Goal: Task Accomplishment & Management: Use online tool/utility

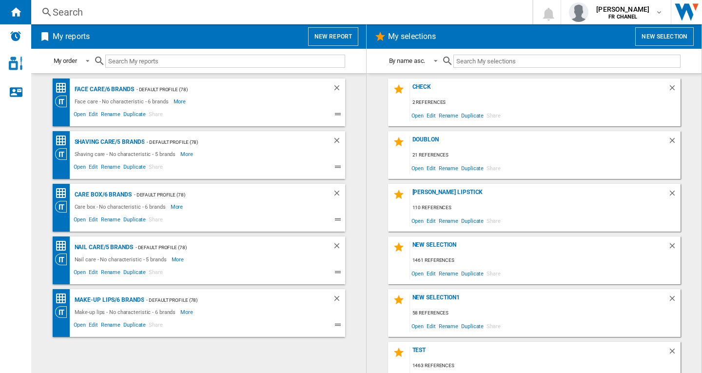
click at [82, 8] on div "Search" at bounding box center [280, 12] width 455 height 14
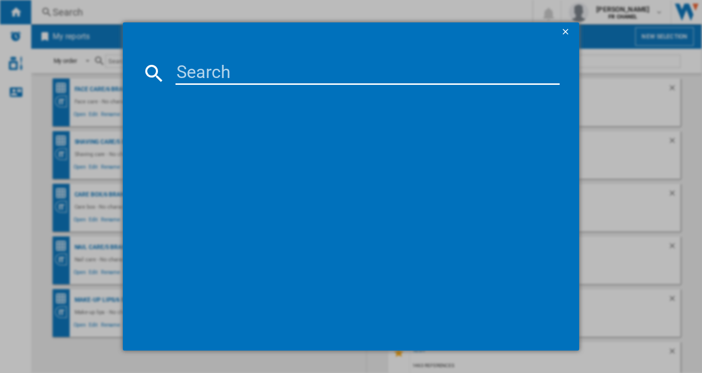
click at [180, 71] on input at bounding box center [368, 72] width 384 height 23
paste input "CLINIQUE 100H ALL ABOUT MOISTURE SET 120 ML"
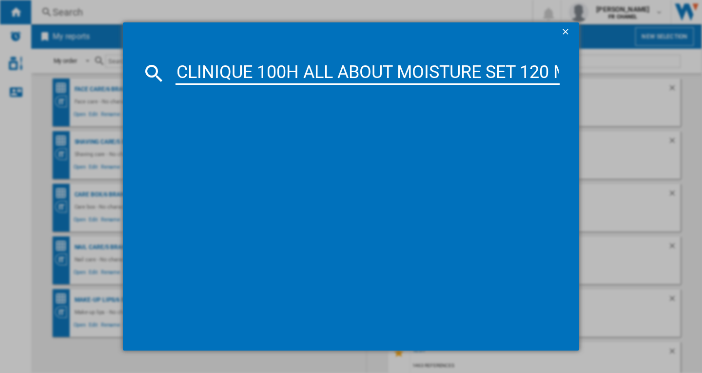
scroll to position [0, 27]
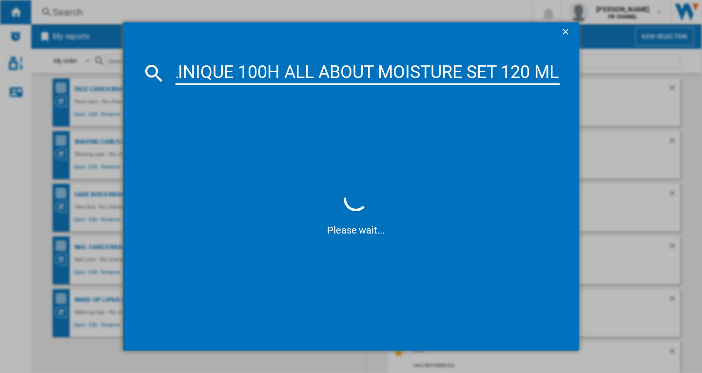
type input "CLINIQUE 100H ALL ABOUT MOISTURE SET 120 ML"
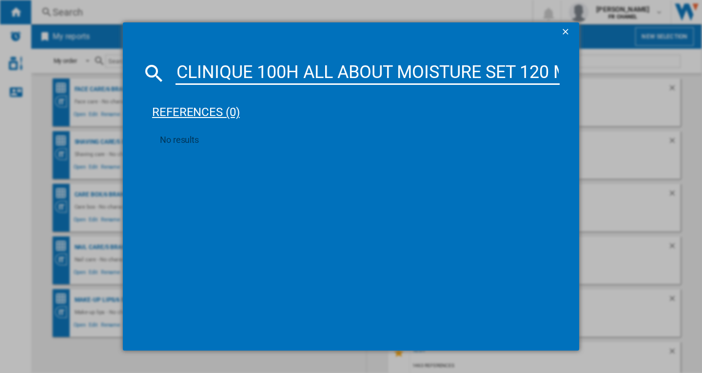
click at [203, 109] on div "references (0)" at bounding box center [356, 108] width 408 height 36
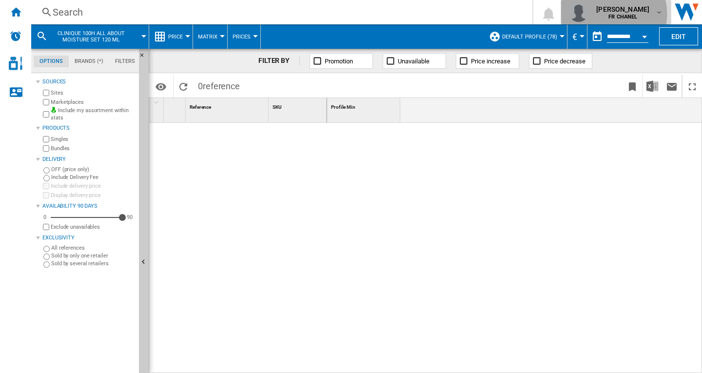
click at [622, 14] on b "FR CHANEL" at bounding box center [623, 17] width 29 height 6
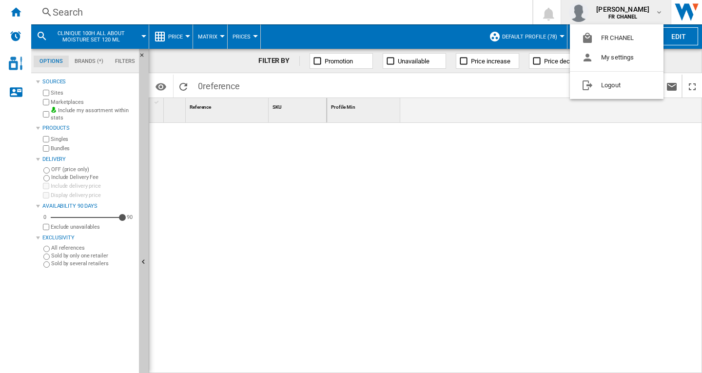
drag, startPoint x: 593, startPoint y: 157, endPoint x: 690, endPoint y: 48, distance: 145.8
click at [594, 157] on md-backdrop at bounding box center [351, 186] width 702 height 373
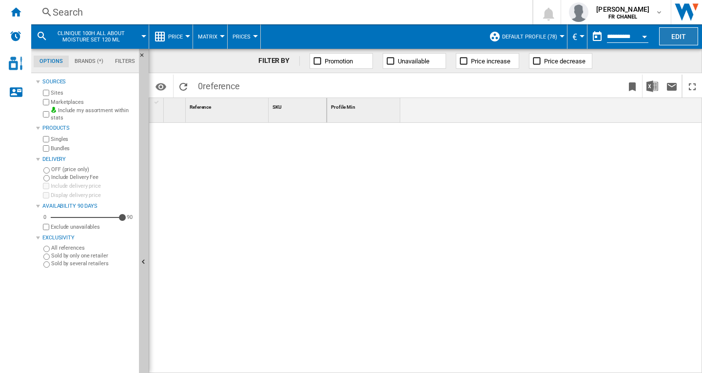
click at [680, 37] on button "Edit" at bounding box center [679, 36] width 39 height 18
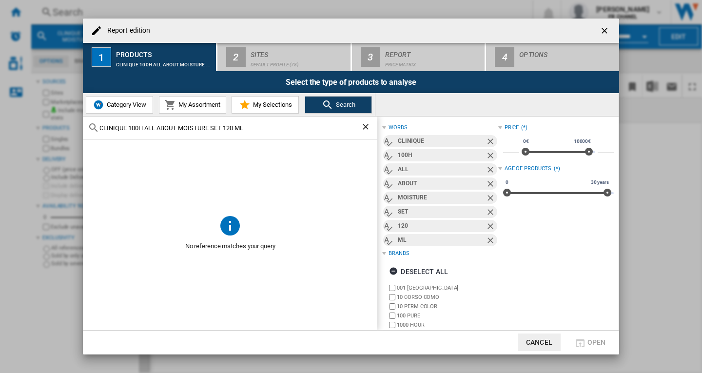
click at [186, 130] on input "CLINIQUE 100H ALL ABOUT MOISTURE SET 120 ML" at bounding box center [230, 127] width 261 height 7
click at [365, 127] on ng-md-icon "Clear search" at bounding box center [367, 128] width 12 height 12
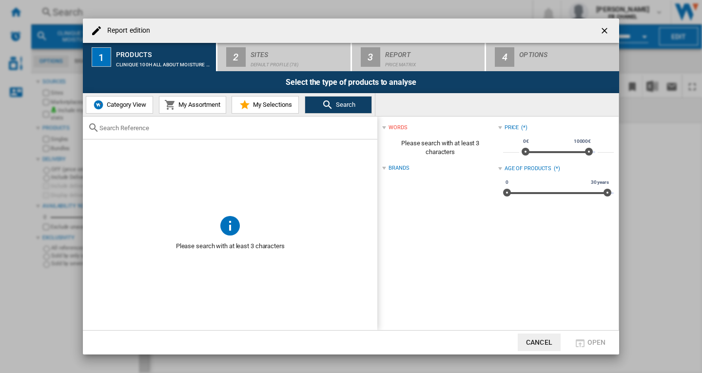
click at [192, 103] on span "My Assortment" at bounding box center [198, 104] width 44 height 7
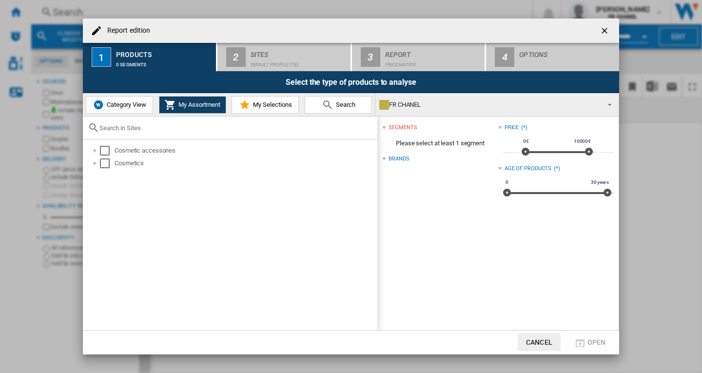
click at [117, 107] on span "Category View" at bounding box center [125, 104] width 42 height 7
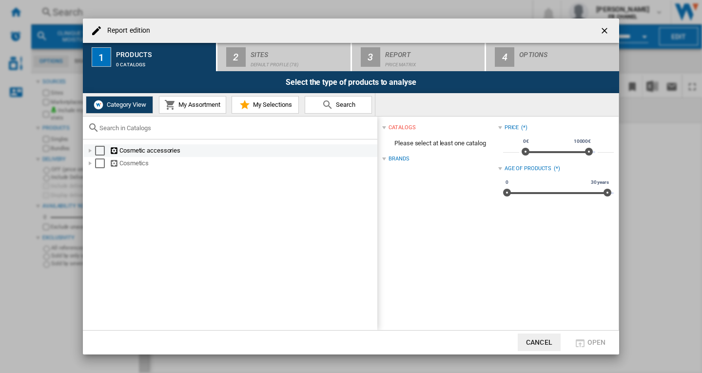
click at [101, 154] on div "Select" at bounding box center [100, 151] width 10 height 10
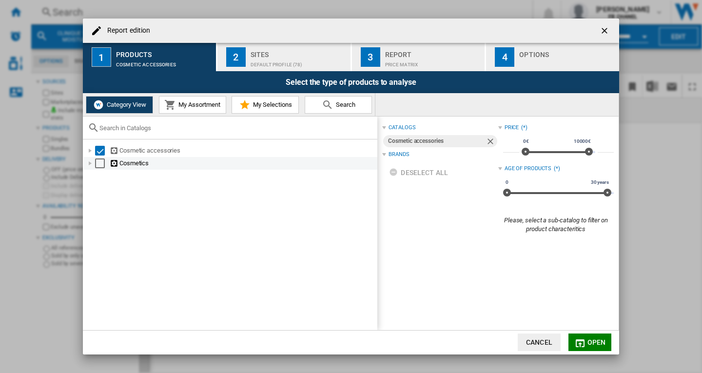
click at [99, 165] on div "Select" at bounding box center [100, 164] width 10 height 10
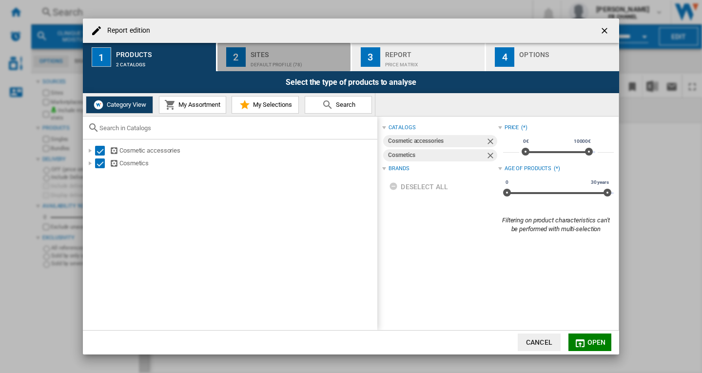
click at [269, 59] on div "Default profile (78)" at bounding box center [299, 62] width 96 height 10
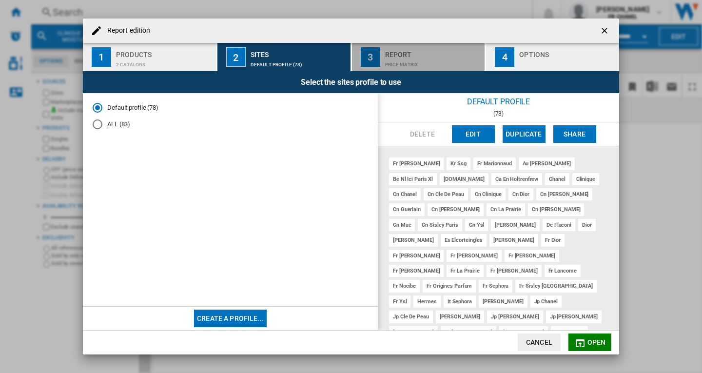
click at [400, 55] on div "Report" at bounding box center [433, 52] width 96 height 10
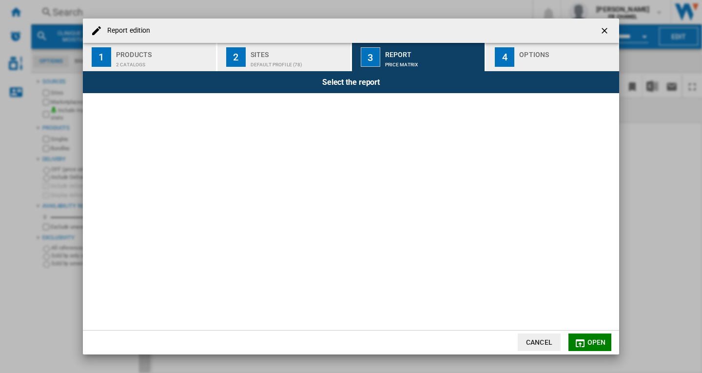
click at [303, 60] on div "Default profile (78)" at bounding box center [299, 62] width 96 height 10
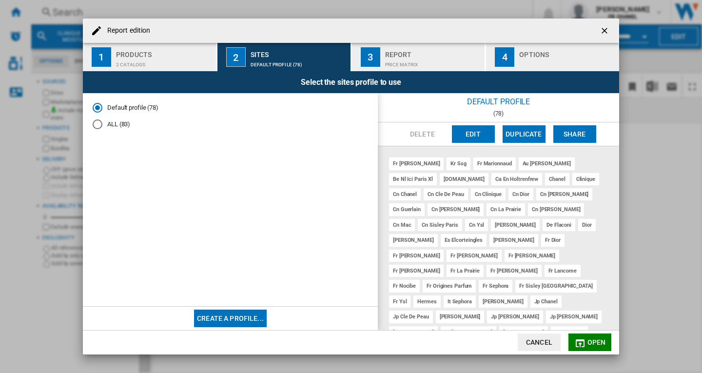
click at [114, 126] on md-radio-button "ALL (83)" at bounding box center [231, 124] width 276 height 9
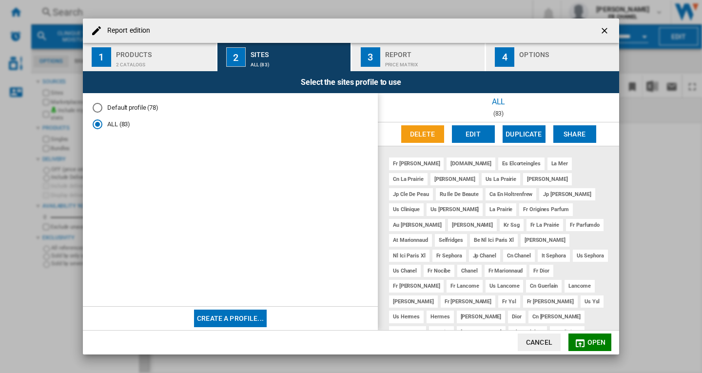
click at [146, 108] on md-radio-button "Default profile (78)" at bounding box center [231, 107] width 276 height 9
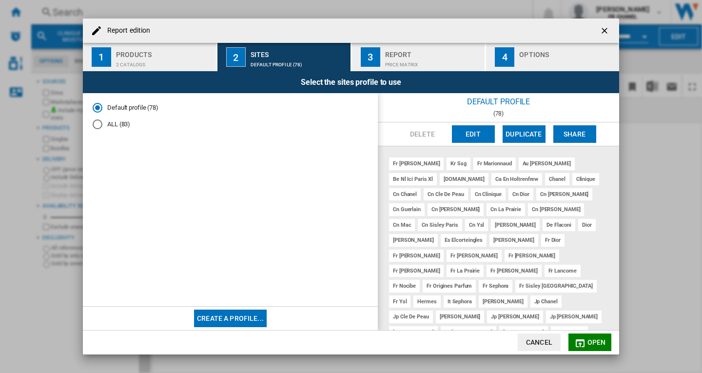
click at [112, 124] on md-radio-button "ALL (83)" at bounding box center [231, 124] width 276 height 9
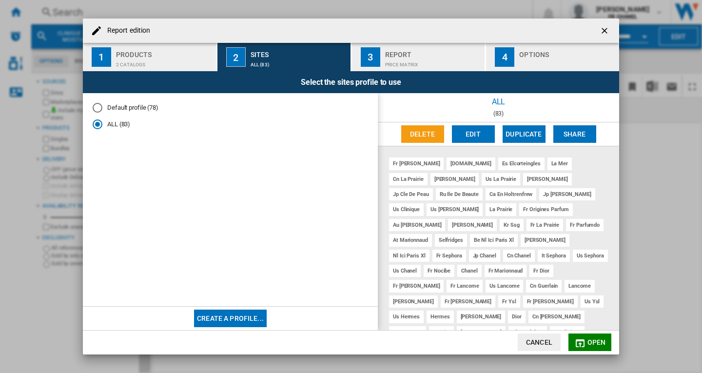
click at [135, 110] on md-radio-button "Default profile (78)" at bounding box center [231, 107] width 276 height 9
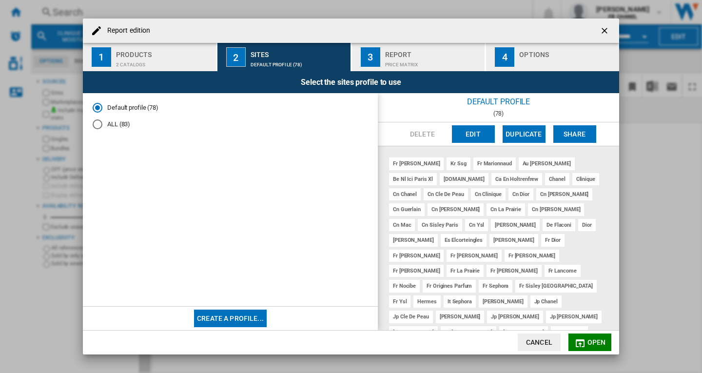
click at [396, 65] on div "Price Matrix" at bounding box center [433, 62] width 96 height 10
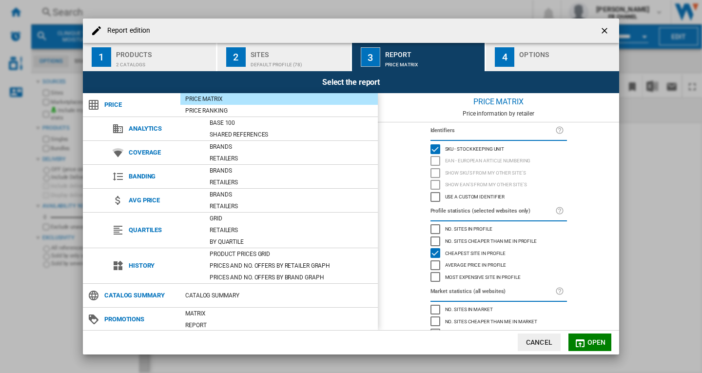
click at [553, 60] on div "button" at bounding box center [568, 62] width 96 height 10
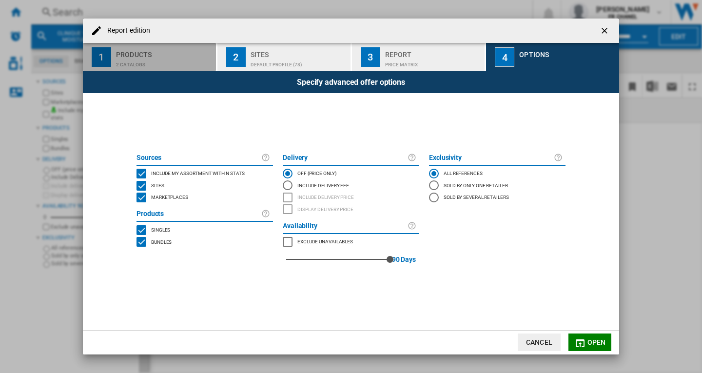
click at [163, 56] on div "Products" at bounding box center [164, 52] width 96 height 10
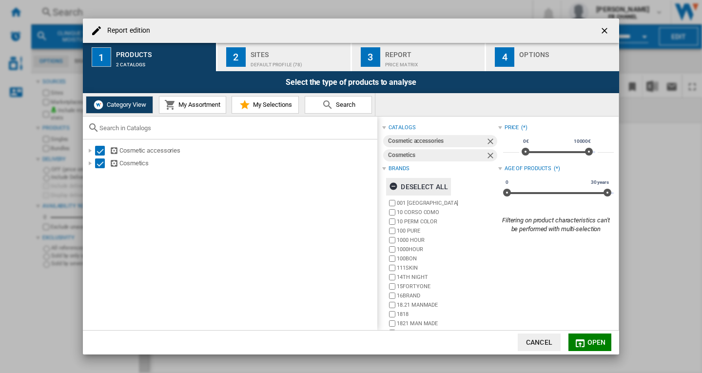
click at [422, 186] on div "Deselect all" at bounding box center [418, 187] width 59 height 18
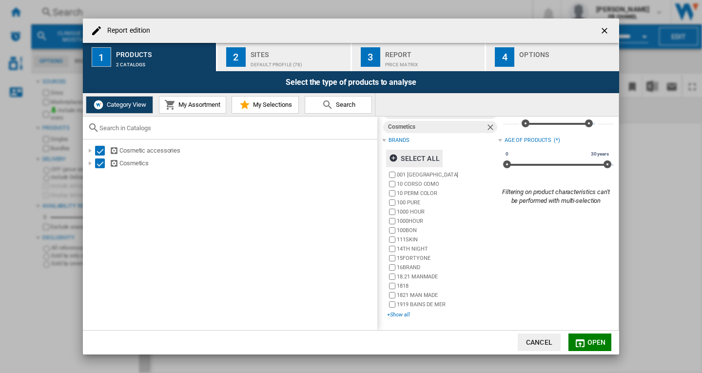
click at [398, 317] on div "+Show all" at bounding box center [442, 314] width 111 height 7
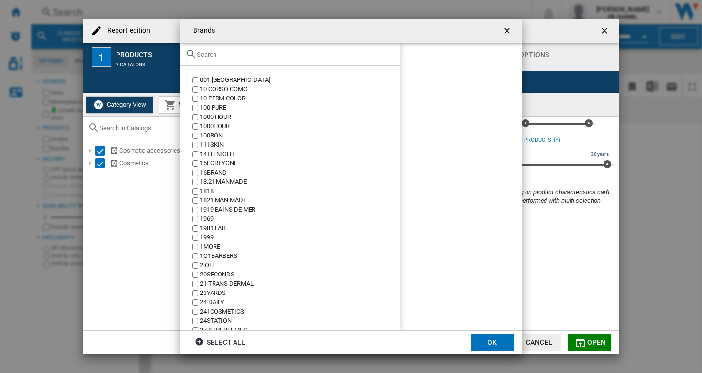
click at [217, 54] on input "text" at bounding box center [296, 54] width 198 height 7
click at [200, 52] on input "text" at bounding box center [296, 54] width 198 height 7
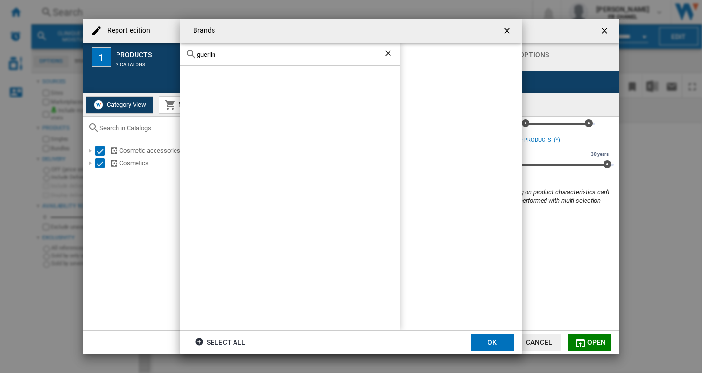
click at [230, 55] on input "guerlin" at bounding box center [290, 54] width 186 height 7
click at [205, 52] on input "guerlin" at bounding box center [290, 54] width 186 height 7
paste input "GUERLAIN"
type input "GUERLAIN"
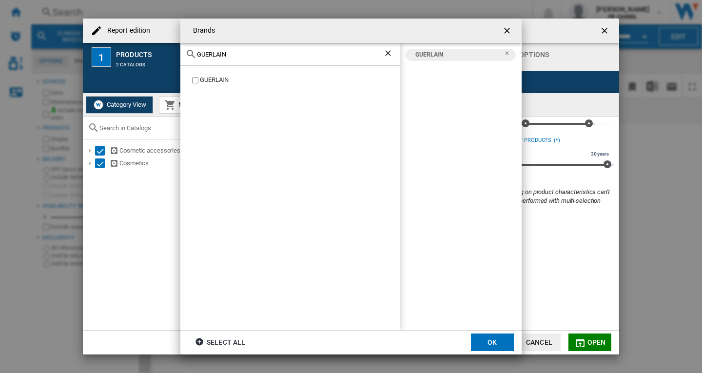
click at [495, 348] on button "OK" at bounding box center [492, 343] width 43 height 18
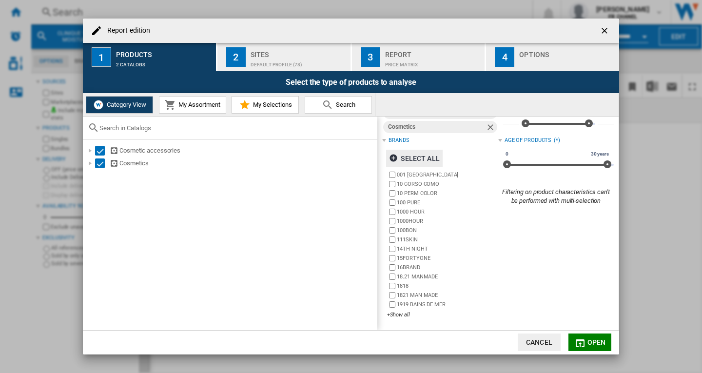
click at [599, 342] on span "Open" at bounding box center [597, 343] width 19 height 8
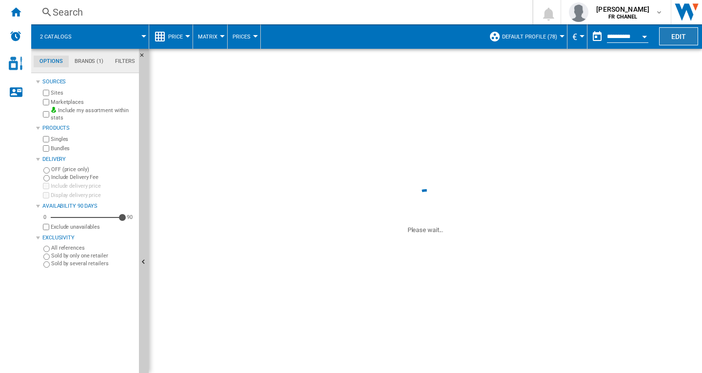
click at [673, 35] on button "Edit" at bounding box center [679, 36] width 39 height 18
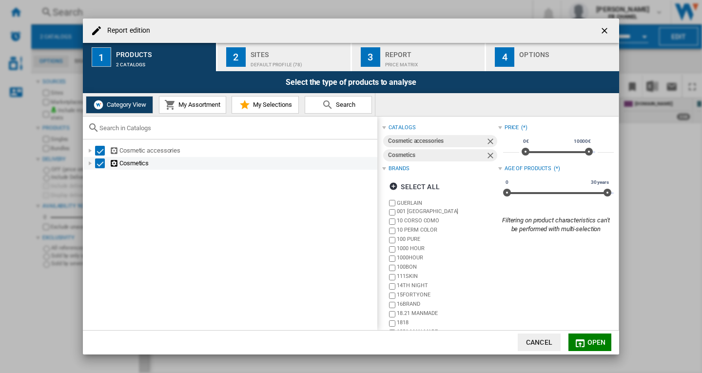
click at [139, 152] on div "Cosmetic accessories" at bounding box center [243, 151] width 266 height 10
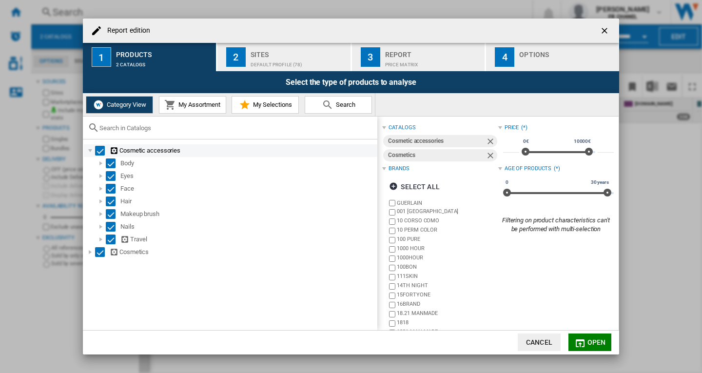
click at [98, 151] on div "Select" at bounding box center [100, 151] width 10 height 10
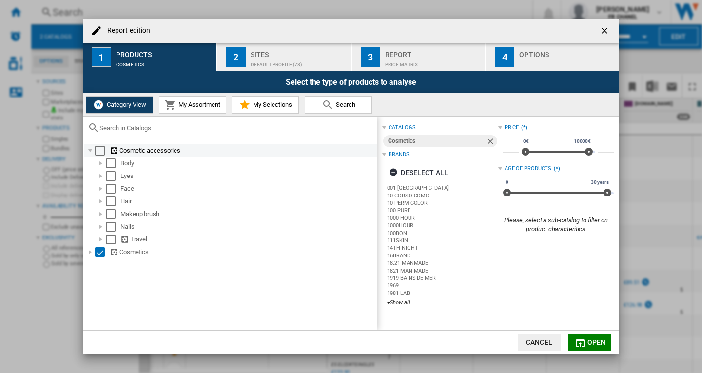
click at [89, 151] on div at bounding box center [90, 151] width 10 height 10
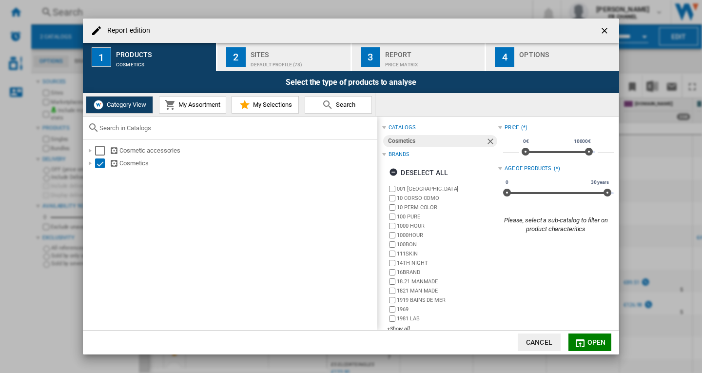
click at [588, 340] on span "Open" at bounding box center [597, 343] width 19 height 8
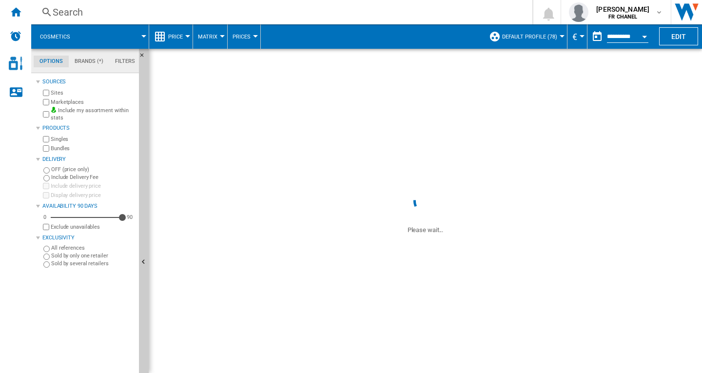
click at [578, 178] on span at bounding box center [426, 118] width 554 height 138
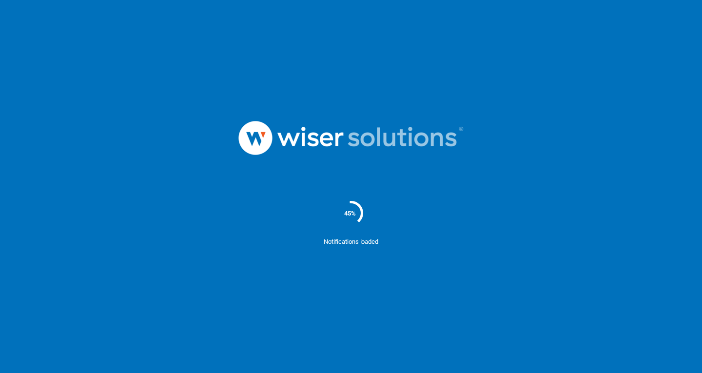
click at [500, 126] on div at bounding box center [351, 137] width 702 height 101
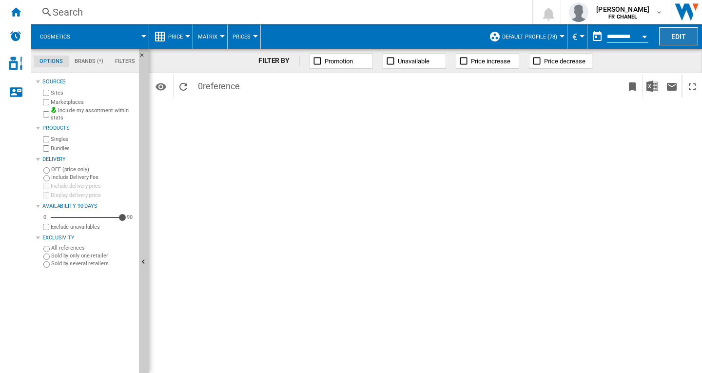
click at [677, 33] on button "Edit" at bounding box center [679, 36] width 39 height 18
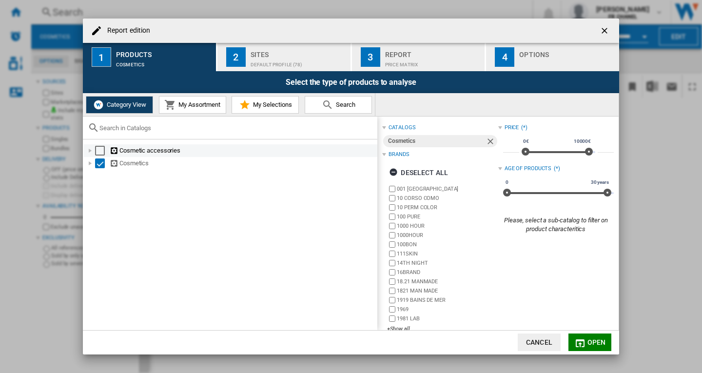
click at [100, 149] on div "Select" at bounding box center [100, 151] width 10 height 10
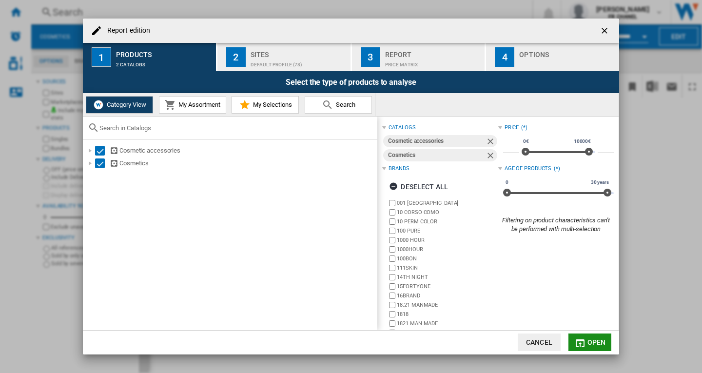
click at [592, 336] on button "Open" at bounding box center [590, 343] width 43 height 18
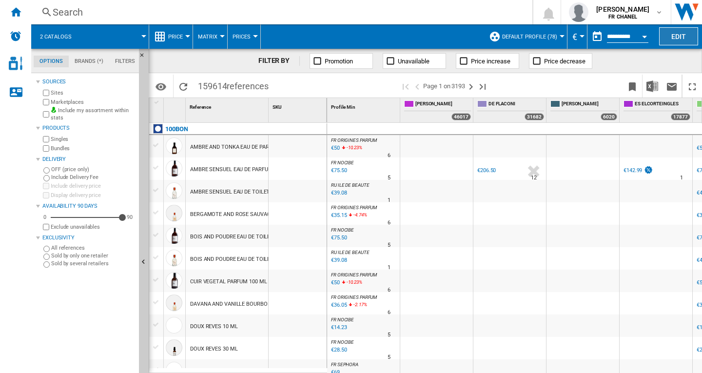
click at [680, 36] on button "Edit" at bounding box center [679, 36] width 39 height 18
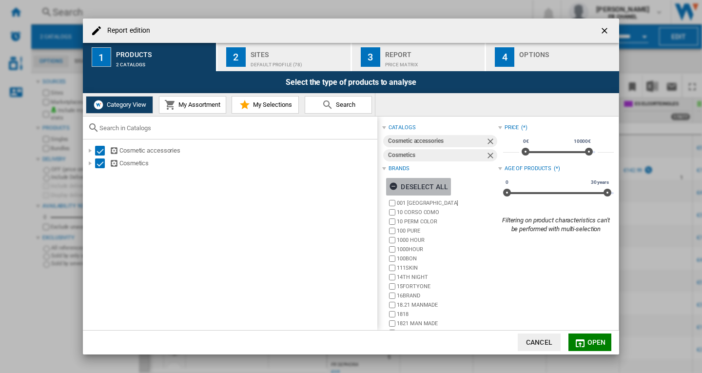
click at [415, 189] on div "Deselect all" at bounding box center [418, 187] width 59 height 18
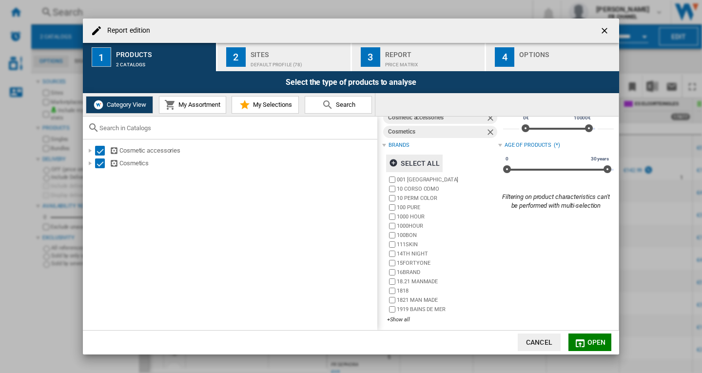
scroll to position [28, 0]
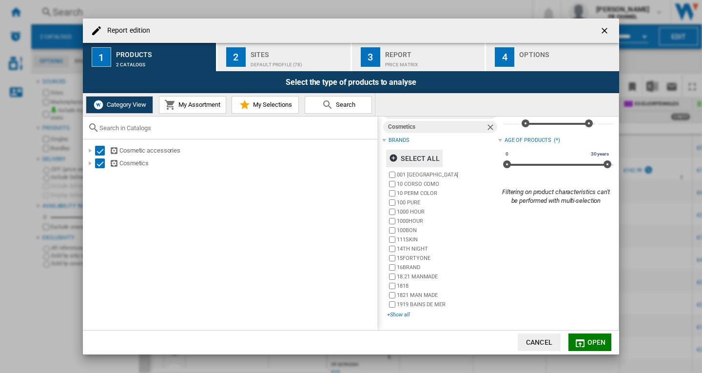
click at [399, 318] on div "+Show all" at bounding box center [442, 314] width 111 height 7
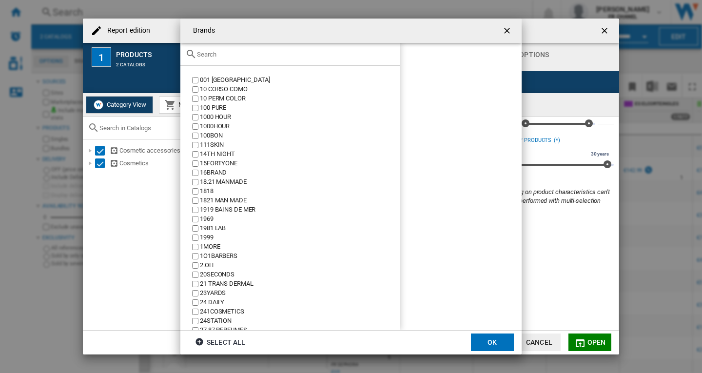
click at [232, 49] on div at bounding box center [290, 54] width 220 height 23
click at [225, 55] on input "text" at bounding box center [296, 54] width 198 height 7
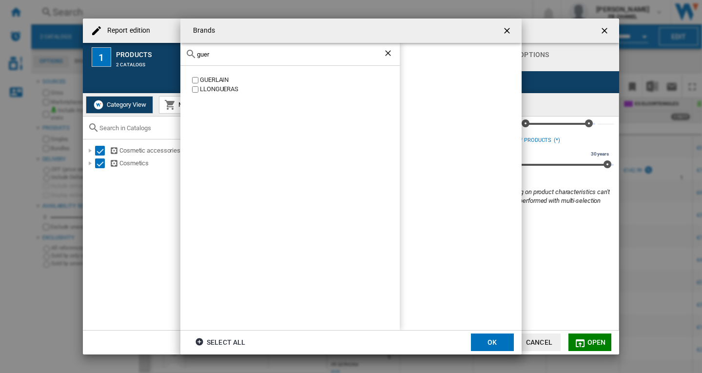
type input "guer"
click at [220, 81] on div "GUERLAIN" at bounding box center [300, 80] width 200 height 9
click at [493, 341] on button "OK" at bounding box center [492, 343] width 43 height 18
click at [587, 342] on button "Open" at bounding box center [590, 343] width 43 height 18
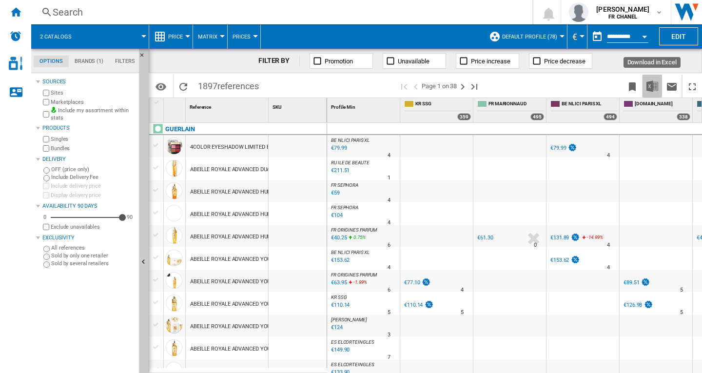
click at [654, 85] on img "Download in Excel" at bounding box center [653, 86] width 12 height 12
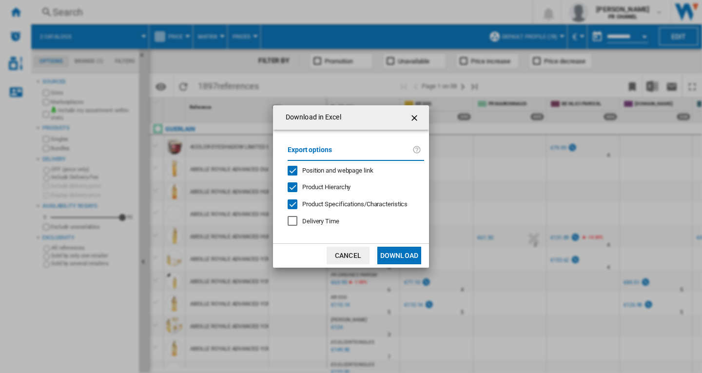
click at [396, 257] on button "Download" at bounding box center [400, 256] width 44 height 18
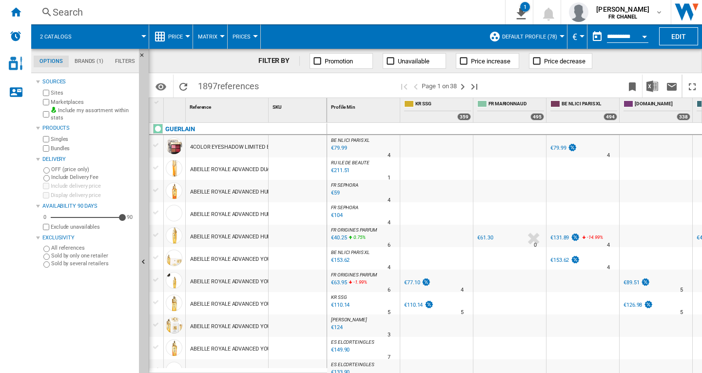
click at [82, 10] on div "Search" at bounding box center [266, 12] width 427 height 14
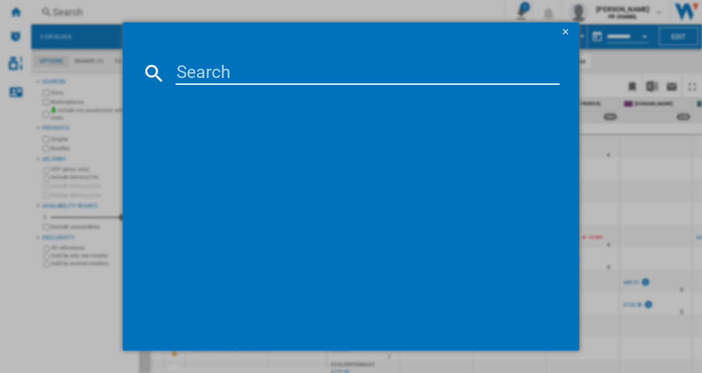
click at [219, 77] on input at bounding box center [368, 72] width 384 height 23
paste input "GUERLAIN L HOMME IDEAL EAU DE TOILETTE 50 ML"
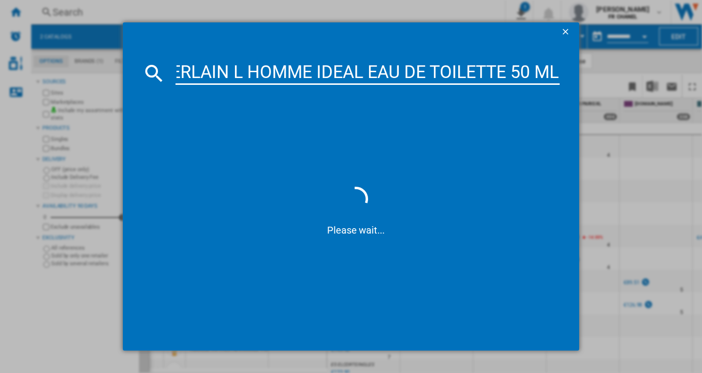
scroll to position [0, 33]
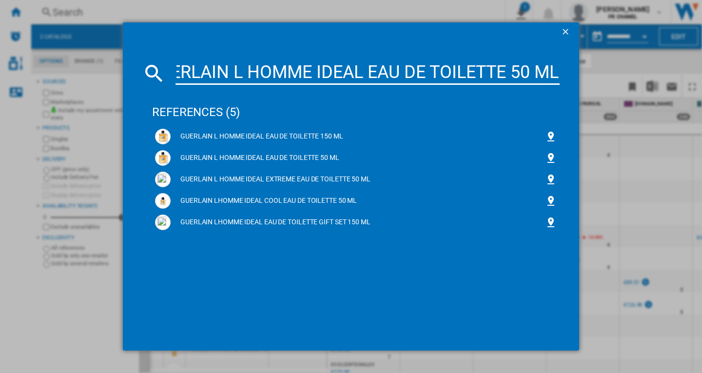
click at [346, 72] on input "GUERLAIN L HOMME IDEAL EAU DE TOILETTE 50 ML" at bounding box center [368, 72] width 384 height 23
type input "GUERLAIN L HOMME IDEAL EAU DE TOILETTE 50 ML"
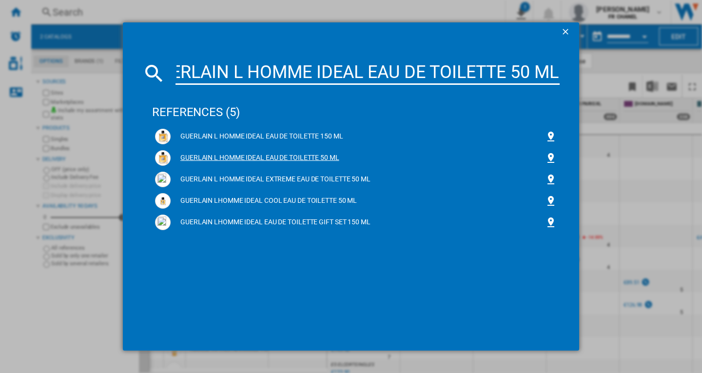
scroll to position [0, 0]
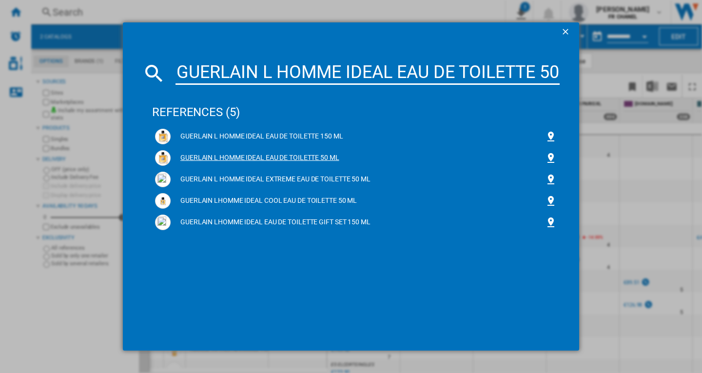
click at [320, 161] on div "GUERLAIN L HOMME IDEAL EAU DE TOILETTE 50 ML" at bounding box center [358, 158] width 375 height 10
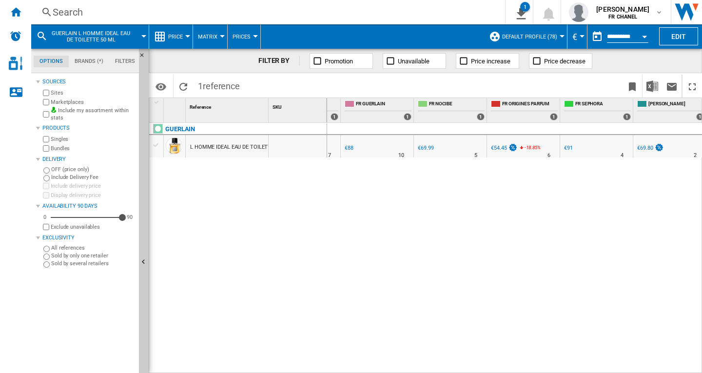
scroll to position [0, 492]
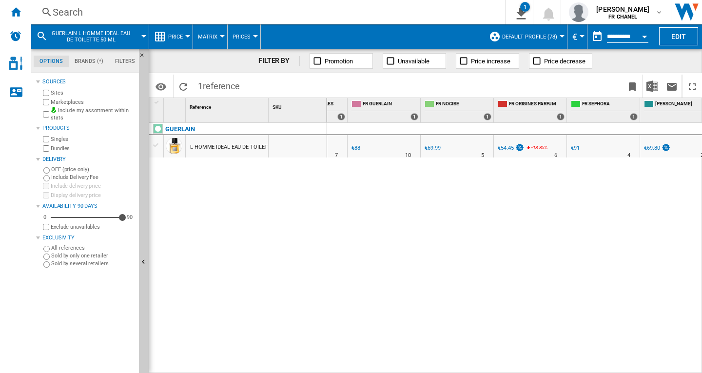
click at [358, 149] on div "€88" at bounding box center [356, 148] width 9 height 6
drag, startPoint x: 269, startPoint y: 102, endPoint x: 331, endPoint y: 148, distance: 76.8
click at [342, 112] on div "1 Reference 1 SKU 1 GUERLAIN L HOMME IDEAL EAU DE TOILETTE 50 ML Profile Min 1 …" at bounding box center [425, 235] width 553 height 275
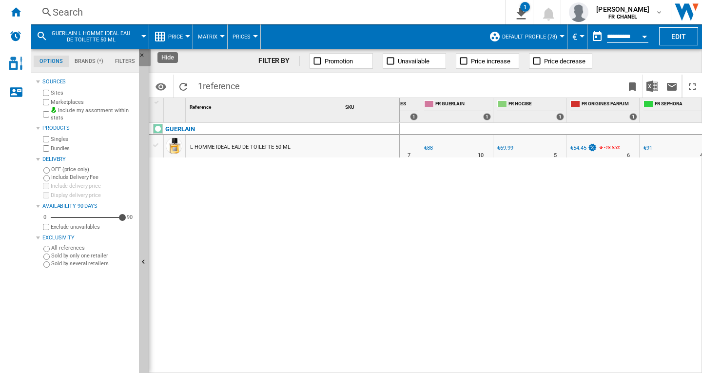
click at [143, 55] on ng-md-icon "Hide" at bounding box center [145, 58] width 12 height 12
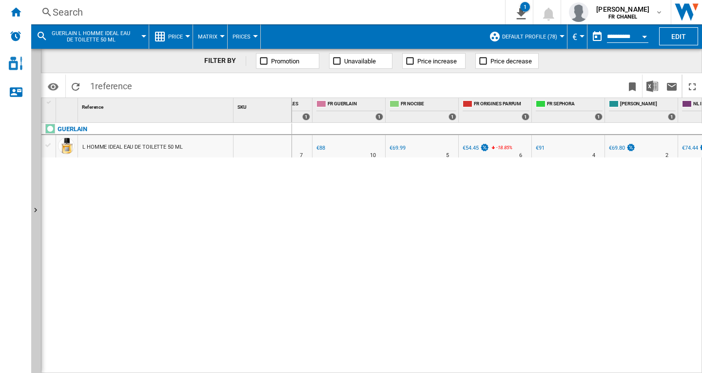
click at [532, 220] on div "DE FLACONI : DE FLACONI -1.0 % €49.63 % N/A 6 DE FLACONI : DE FLACONI -1.0 % €9…" at bounding box center [497, 248] width 411 height 251
click at [642, 37] on button "Open calendar" at bounding box center [645, 35] width 18 height 18
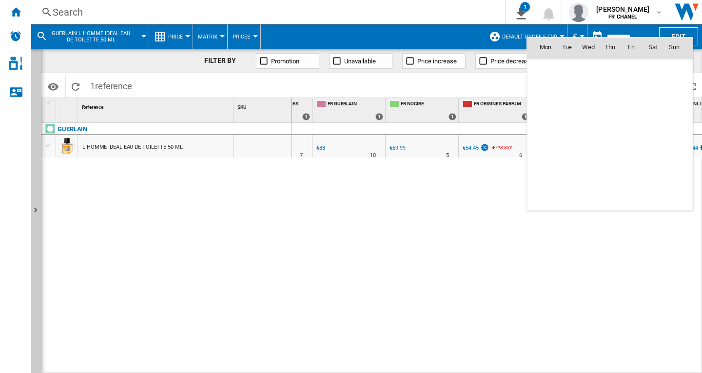
scroll to position [4654, 0]
click at [584, 109] on span "10" at bounding box center [589, 111] width 20 height 20
type input "**********"
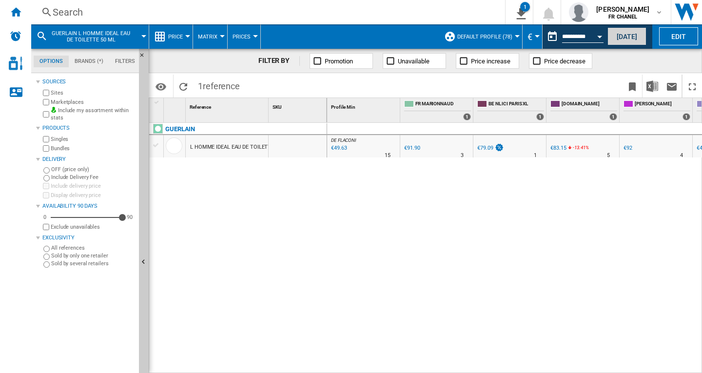
click at [628, 34] on button "Today" at bounding box center [627, 36] width 39 height 18
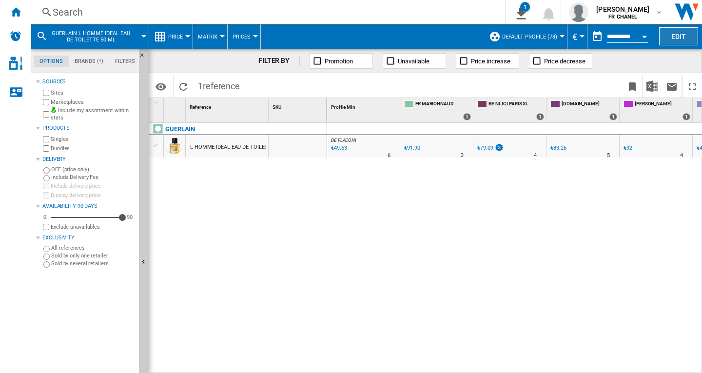
click at [678, 37] on button "Edit" at bounding box center [679, 36] width 39 height 18
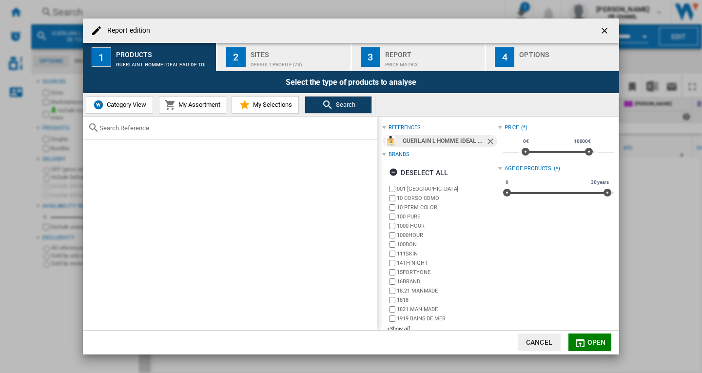
click at [120, 107] on span "Category View" at bounding box center [125, 104] width 42 height 7
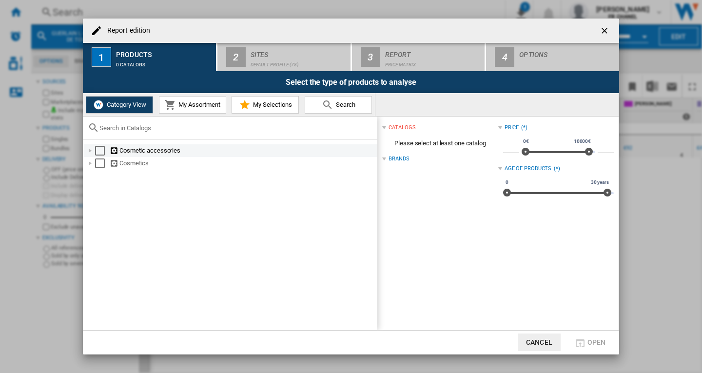
click at [92, 151] on div "Report edition ..." at bounding box center [90, 151] width 10 height 10
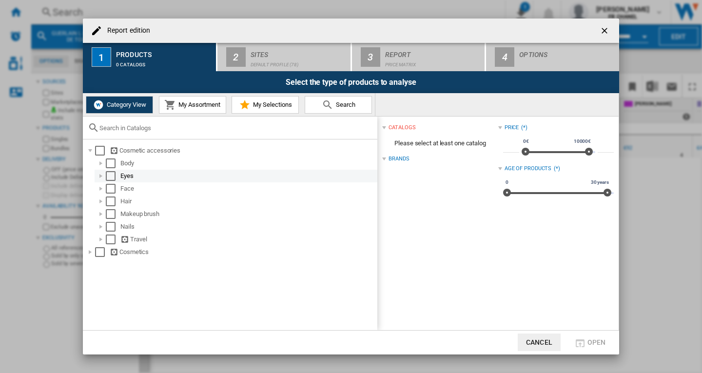
click at [102, 178] on div "Report edition ..." at bounding box center [101, 176] width 10 height 10
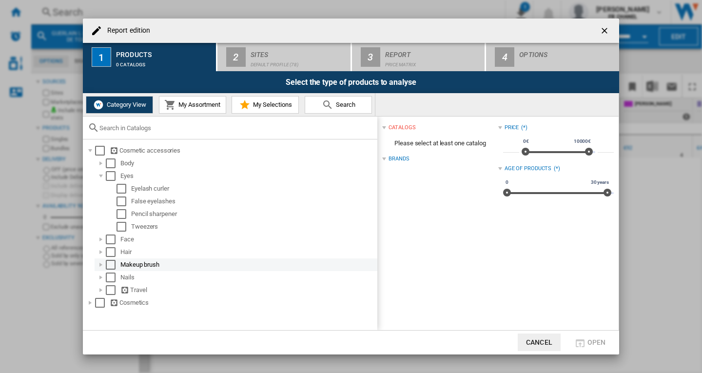
click at [100, 267] on div "Report edition ..." at bounding box center [101, 265] width 10 height 10
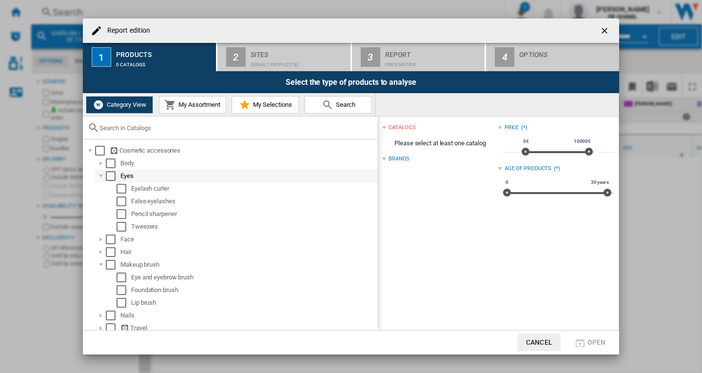
click at [104, 177] on div "Report edition ..." at bounding box center [101, 176] width 10 height 10
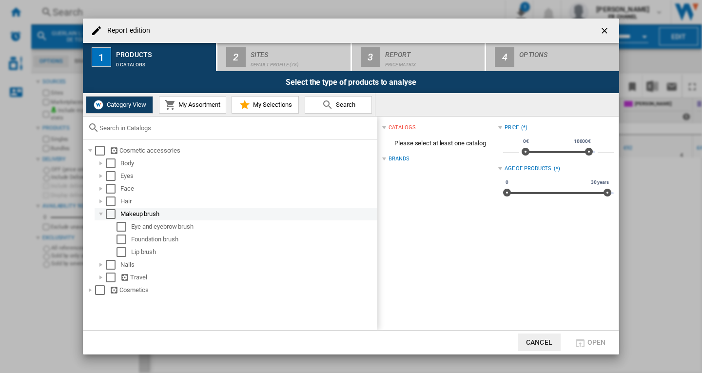
click at [103, 220] on div "Makeup brush" at bounding box center [236, 214] width 283 height 13
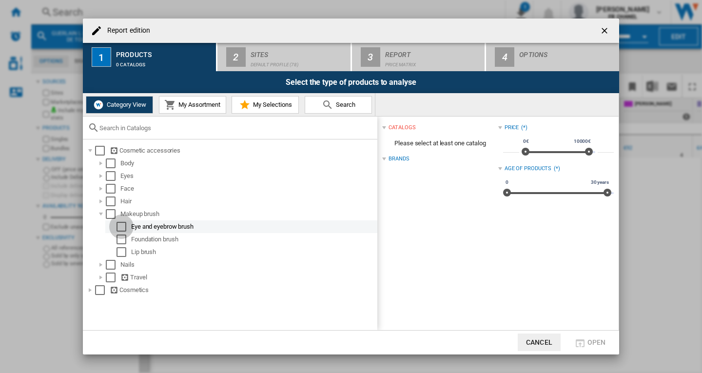
click at [122, 225] on div "Select" at bounding box center [122, 227] width 10 height 10
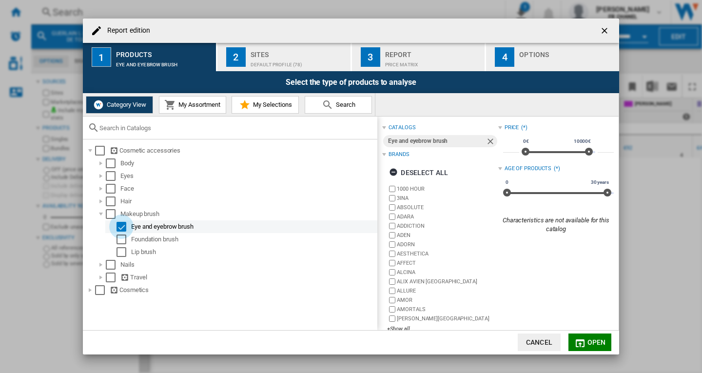
click at [121, 226] on div "Select" at bounding box center [122, 227] width 10 height 10
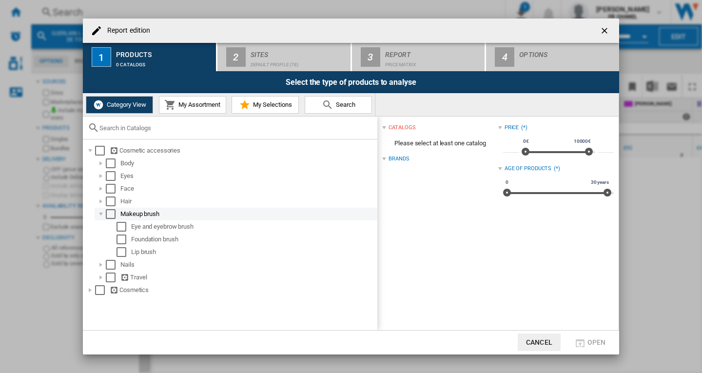
click at [111, 216] on div "Select" at bounding box center [111, 214] width 10 height 10
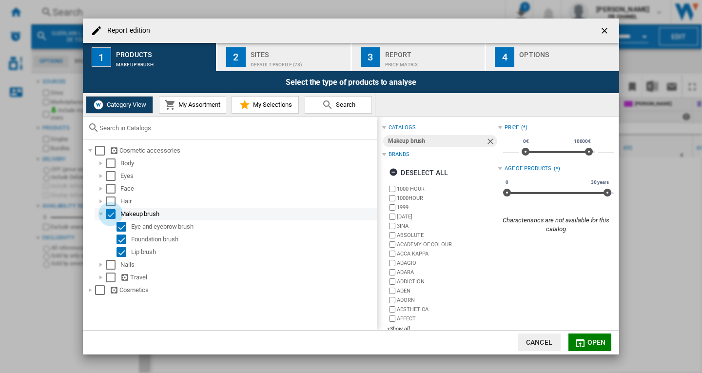
click at [113, 215] on div "Select" at bounding box center [111, 214] width 10 height 10
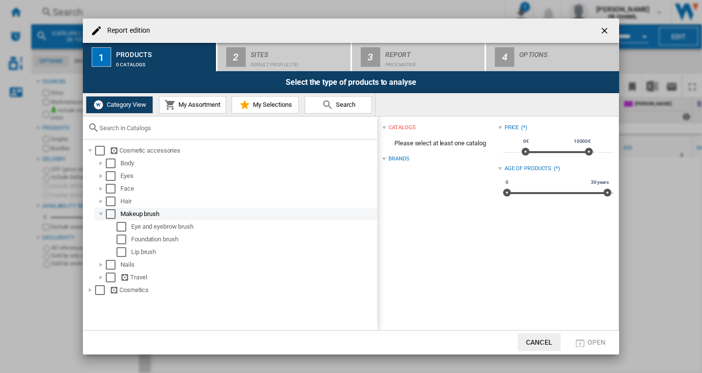
click at [100, 215] on div "Report edition ..." at bounding box center [101, 214] width 10 height 10
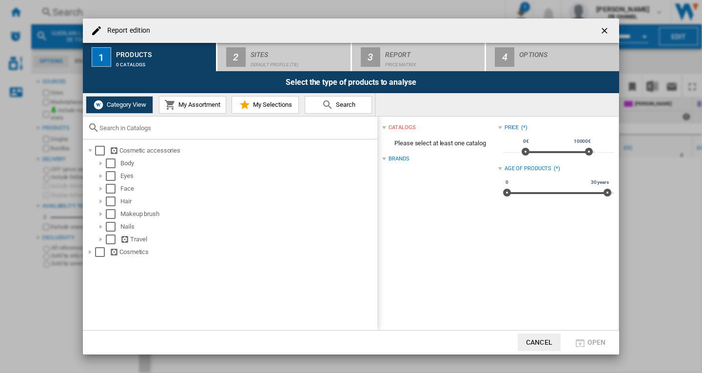
click at [186, 106] on span "My Assortment" at bounding box center [198, 104] width 44 height 7
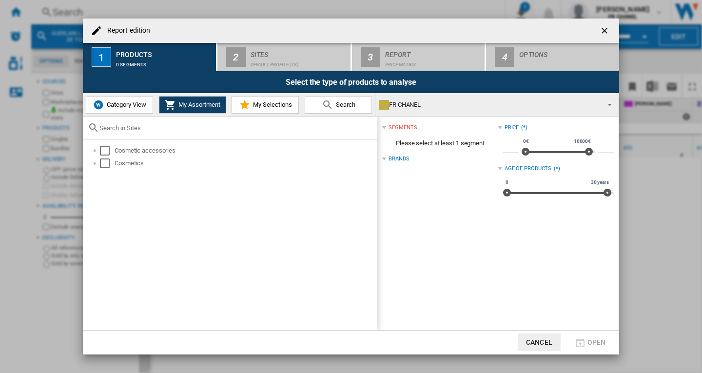
click at [110, 108] on span "Category View" at bounding box center [125, 104] width 42 height 7
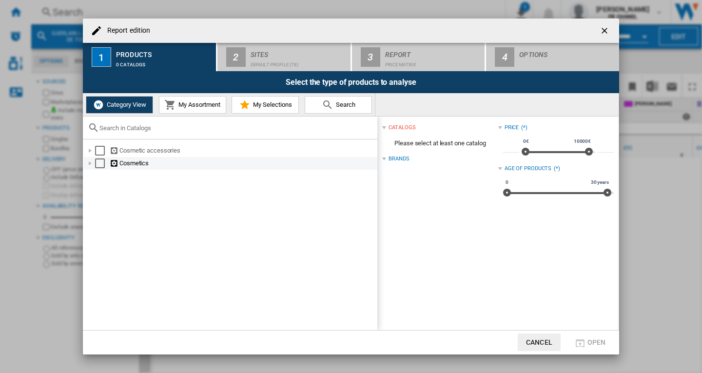
click at [90, 164] on div "Report edition ..." at bounding box center [90, 164] width 10 height 10
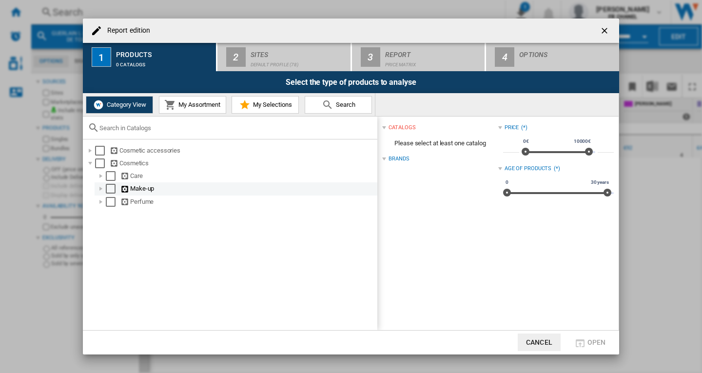
click at [102, 190] on div "Report edition ..." at bounding box center [101, 189] width 10 height 10
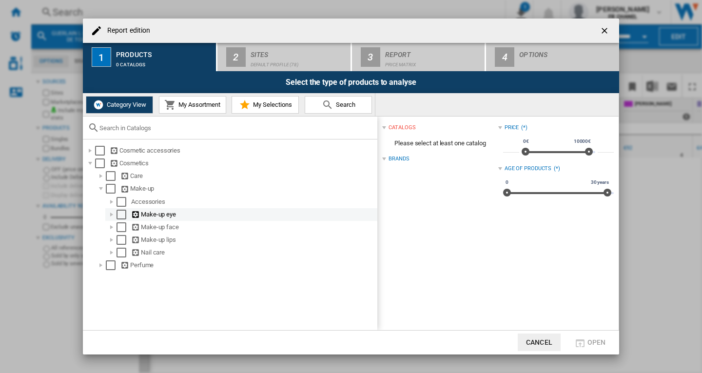
click at [115, 216] on div "Report edition ..." at bounding box center [112, 215] width 10 height 10
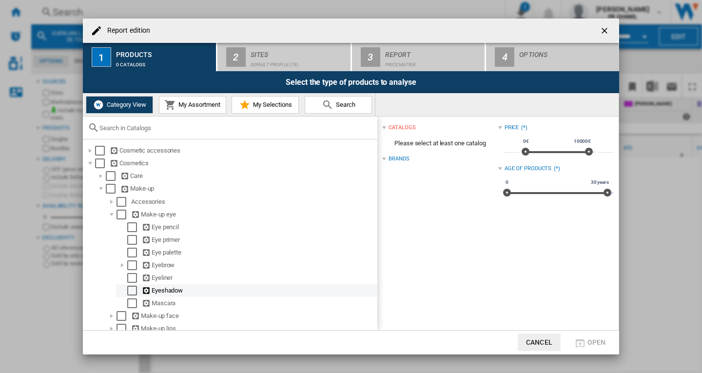
click at [133, 294] on div "Select" at bounding box center [132, 291] width 10 height 10
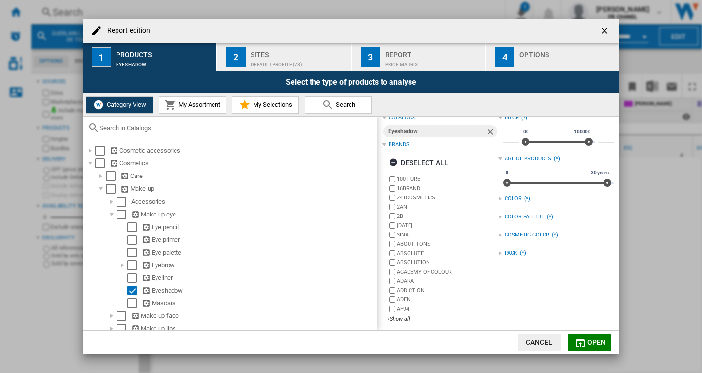
scroll to position [14, 0]
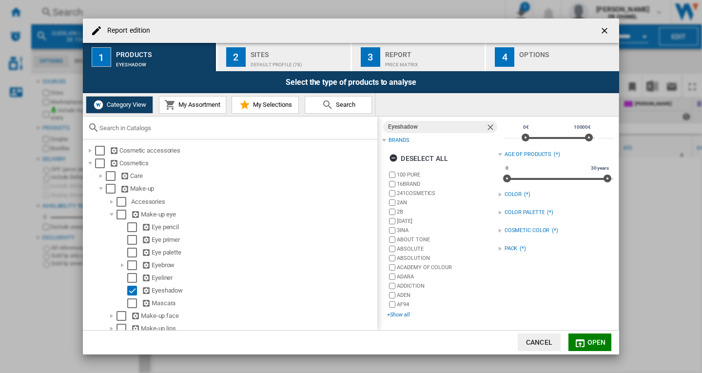
click at [402, 314] on div "+Show all" at bounding box center [442, 314] width 111 height 7
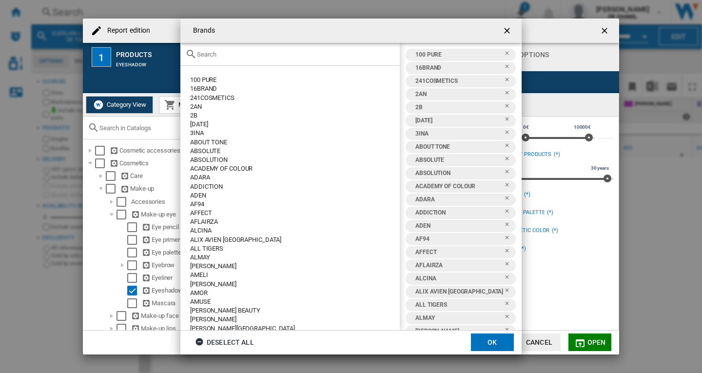
click at [218, 58] on div "Brands 100 ..." at bounding box center [290, 54] width 220 height 23
click at [211, 56] on input "Brands 100 ..." at bounding box center [296, 54] width 198 height 7
click at [231, 340] on div "Deselect all" at bounding box center [224, 343] width 59 height 18
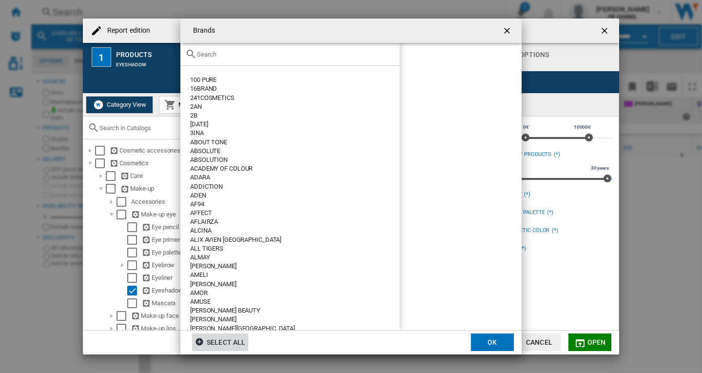
click at [216, 52] on input "Brands 100 ..." at bounding box center [296, 54] width 198 height 7
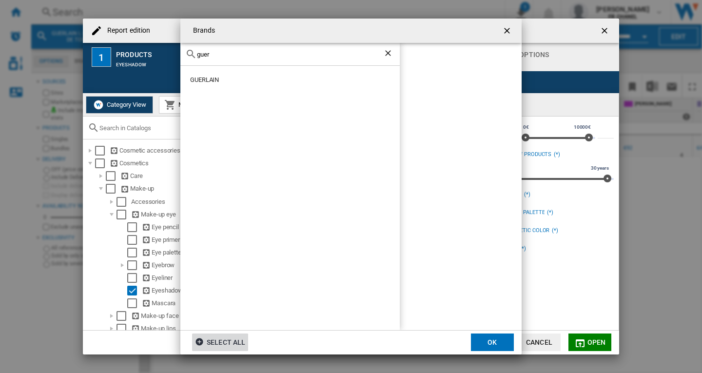
click at [208, 81] on div "GUERLAIN" at bounding box center [295, 80] width 210 height 9
click at [387, 55] on ng-md-icon "Clear search" at bounding box center [389, 54] width 12 height 12
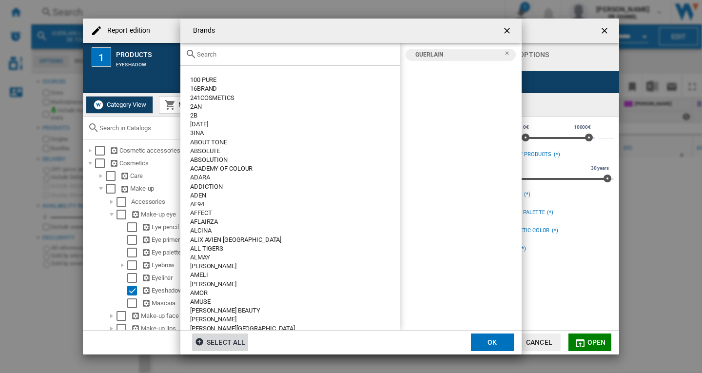
click at [503, 29] on ng-md-icon "getI18NText('BUTTONS.CLOSE_DIALOG')" at bounding box center [508, 32] width 12 height 12
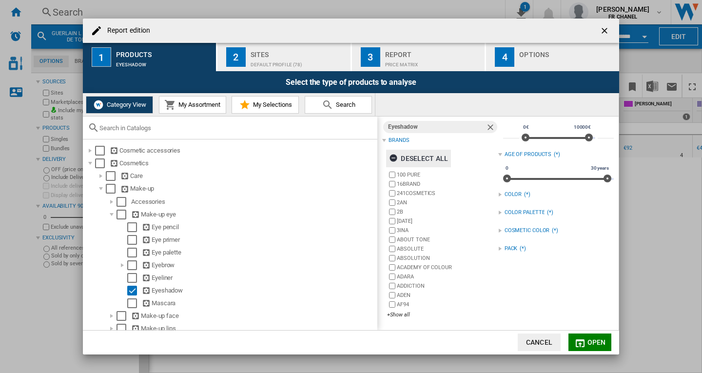
click at [419, 156] on div "Deselect all" at bounding box center [418, 159] width 59 height 18
click at [397, 316] on div "+Show all" at bounding box center [442, 314] width 111 height 7
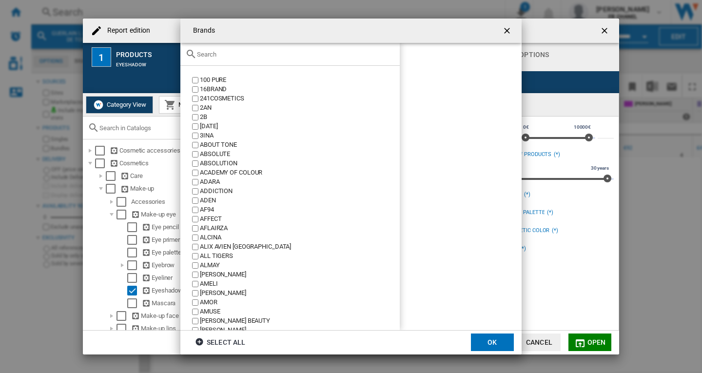
click at [230, 56] on input "Brands 100 ..." at bounding box center [296, 54] width 198 height 7
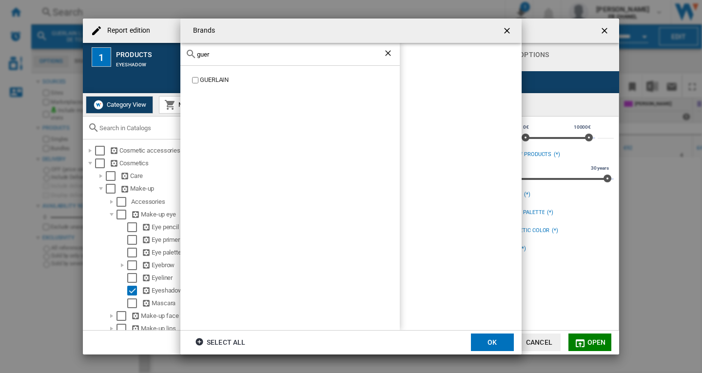
type input "guer"
click at [212, 81] on div "GUERLAIN" at bounding box center [300, 80] width 200 height 9
click at [495, 344] on button "OK" at bounding box center [492, 343] width 43 height 18
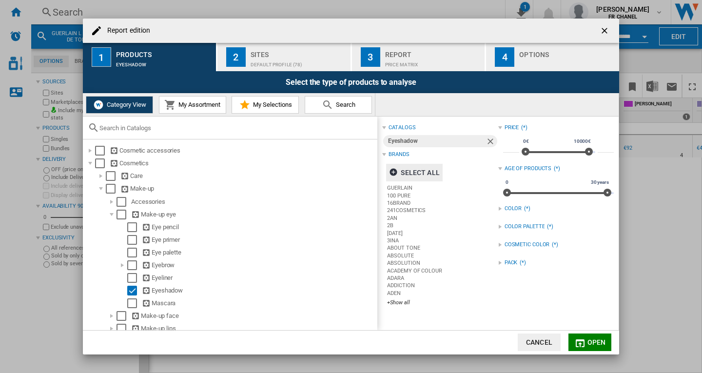
scroll to position [0, 0]
click at [591, 340] on span "Open" at bounding box center [597, 343] width 19 height 8
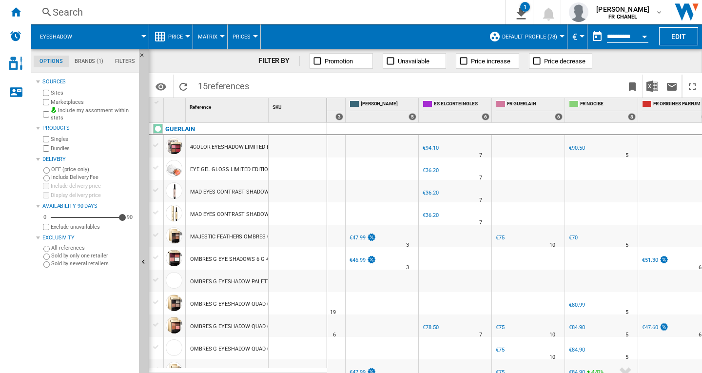
scroll to position [0, 567]
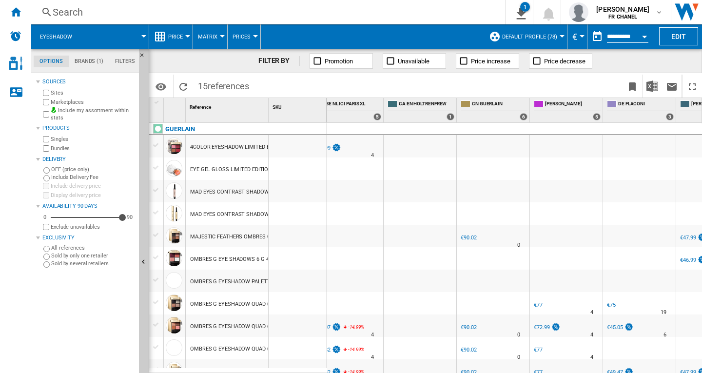
scroll to position [0, 201]
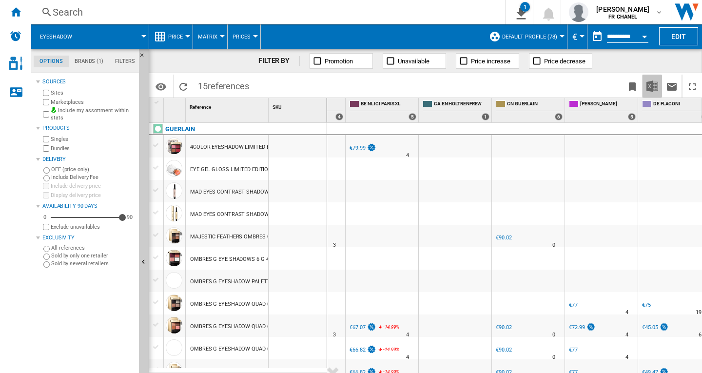
click at [649, 86] on img "Download in Excel" at bounding box center [653, 86] width 12 height 12
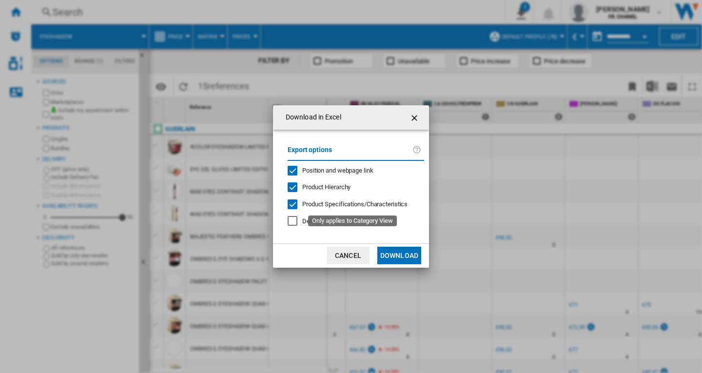
click at [325, 205] on span "Product Specifications/Characteristics" at bounding box center [354, 203] width 105 height 7
click at [321, 189] on span "Product Hierarchy" at bounding box center [326, 186] width 48 height 7
click at [325, 174] on span "Position and webpage link" at bounding box center [337, 170] width 71 height 7
click at [387, 258] on button "Download" at bounding box center [400, 256] width 44 height 18
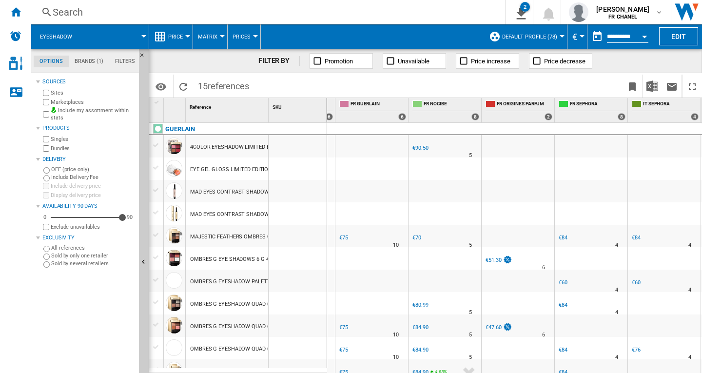
scroll to position [0, 727]
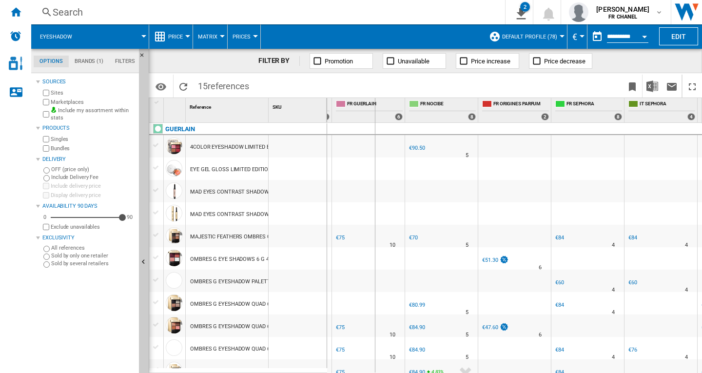
drag, startPoint x: 269, startPoint y: 100, endPoint x: 380, endPoint y: 109, distance: 111.6
click at [379, 109] on div "1 Reference 1 SKU 1 GUERLAIN 4COLOR EYESHADOW LIMITED EDITION 888 LOOK AT ME! E…" at bounding box center [425, 235] width 553 height 275
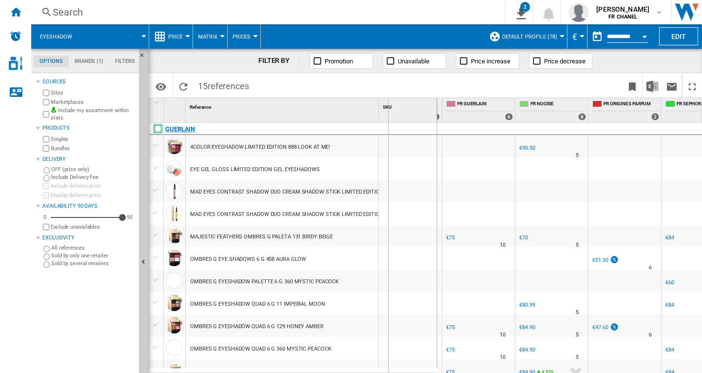
drag, startPoint x: 379, startPoint y: 108, endPoint x: 450, endPoint y: 130, distance: 74.1
click at [431, 114] on div "SKU 1" at bounding box center [408, 110] width 59 height 24
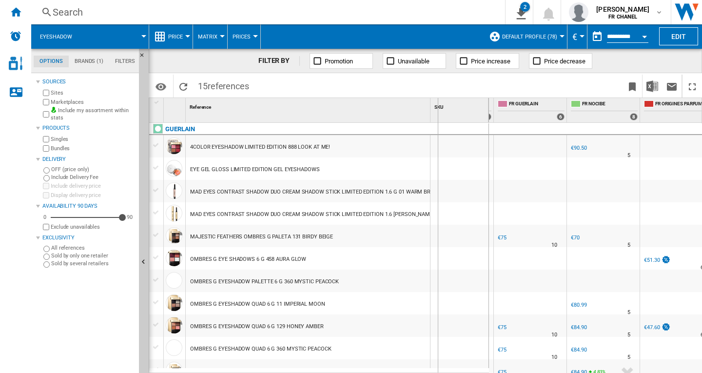
drag, startPoint x: 438, startPoint y: 108, endPoint x: 486, endPoint y: 154, distance: 66.3
click at [483, 114] on div "SKU 1" at bounding box center [460, 110] width 59 height 24
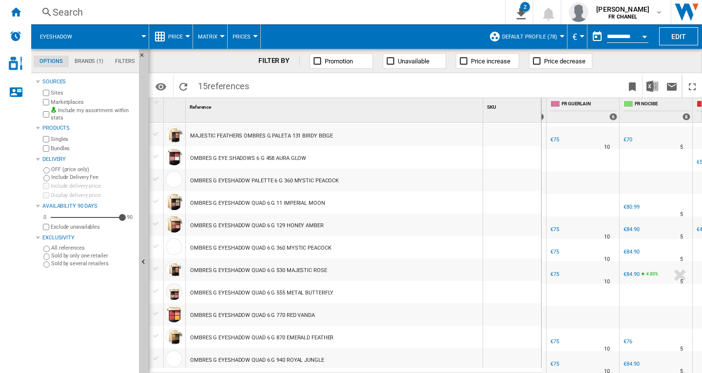
scroll to position [52, 0]
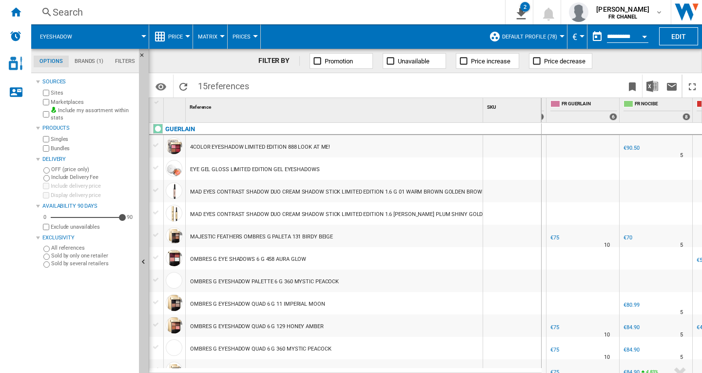
click at [94, 7] on div "Search" at bounding box center [266, 12] width 427 height 14
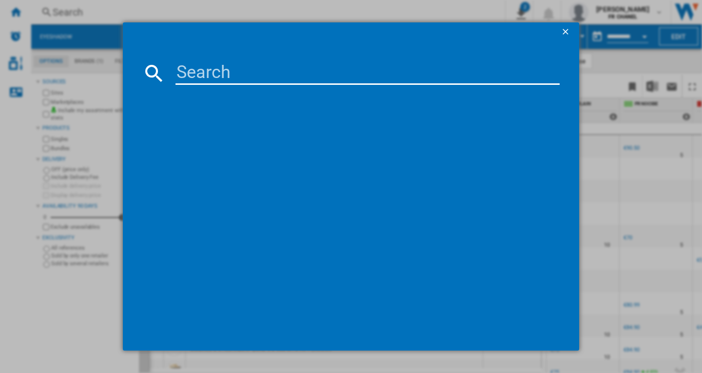
click at [218, 75] on input at bounding box center [368, 72] width 384 height 23
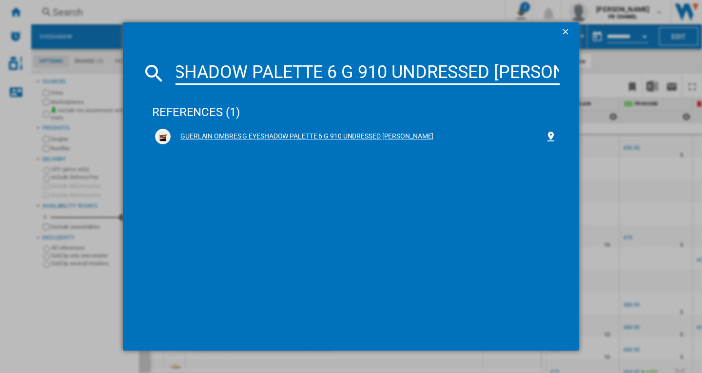
type input "GUERLAIN OMBRES G EYESHADOW PALETTE 6 G 910 UNDRESSED BROWN"
click at [313, 136] on div "GUERLAIN OMBRES G EYESHADOW PALETTE 6 G 910 UNDRESSED BROWN" at bounding box center [358, 137] width 375 height 10
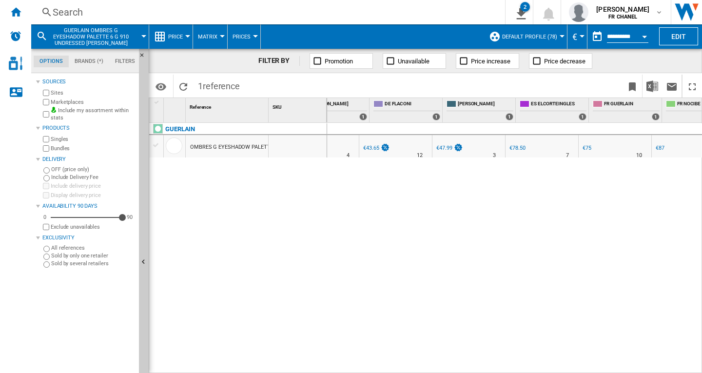
scroll to position [0, 407]
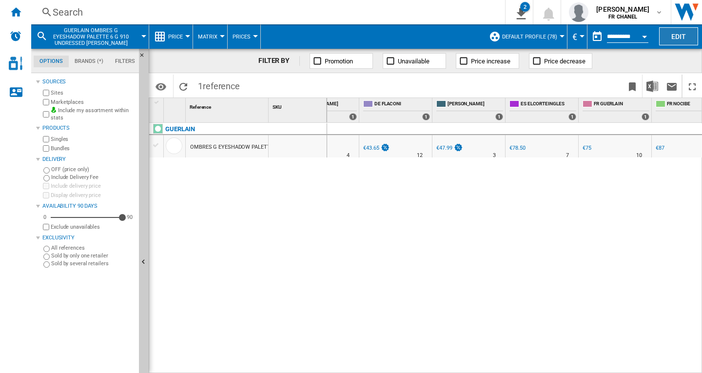
click at [675, 32] on button "Edit" at bounding box center [679, 36] width 39 height 18
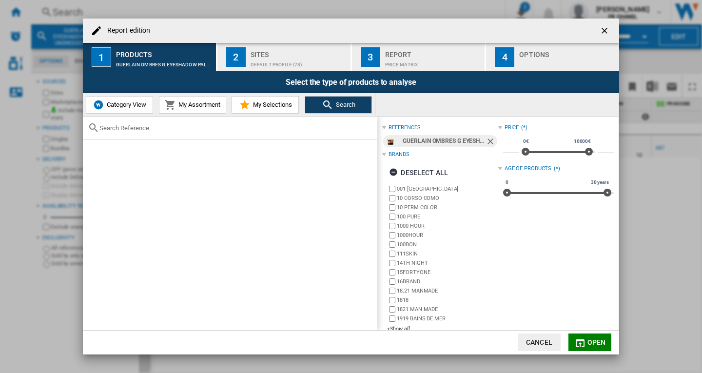
click at [116, 106] on span "Category View" at bounding box center [125, 104] width 42 height 7
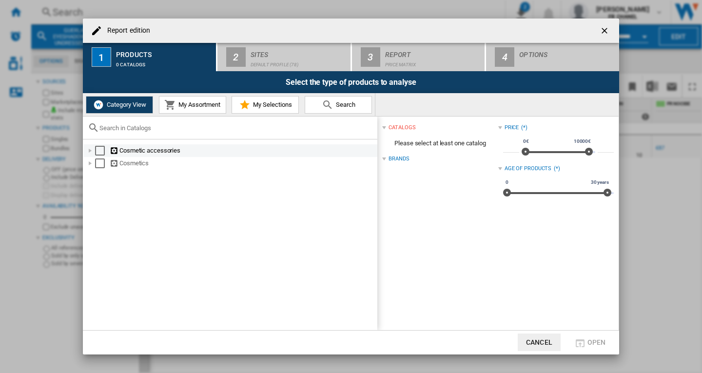
click at [94, 152] on div "Report edition ..." at bounding box center [90, 151] width 10 height 10
click at [88, 151] on div "Report edition ..." at bounding box center [90, 151] width 10 height 10
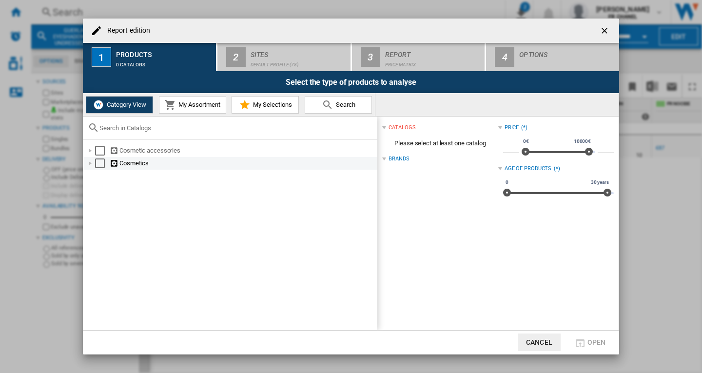
click at [93, 163] on div "Report edition ..." at bounding box center [90, 164] width 10 height 10
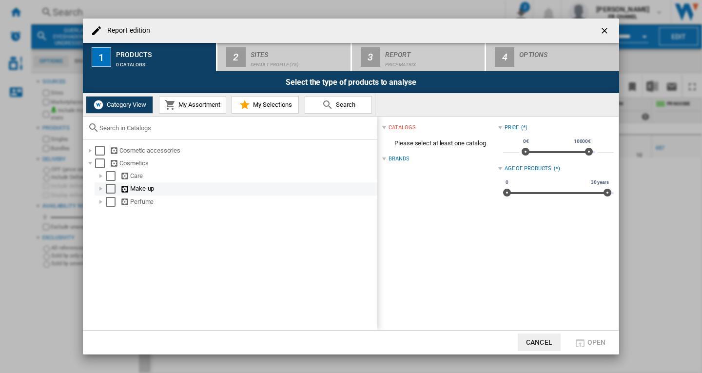
click at [106, 190] on div "Select" at bounding box center [111, 189] width 10 height 10
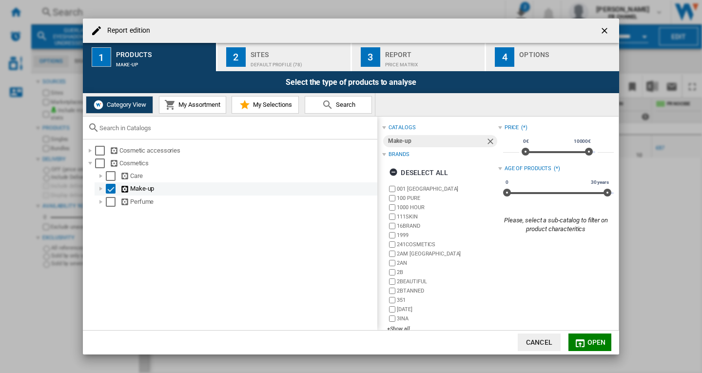
click at [105, 189] on div "Report edition ..." at bounding box center [101, 189] width 10 height 10
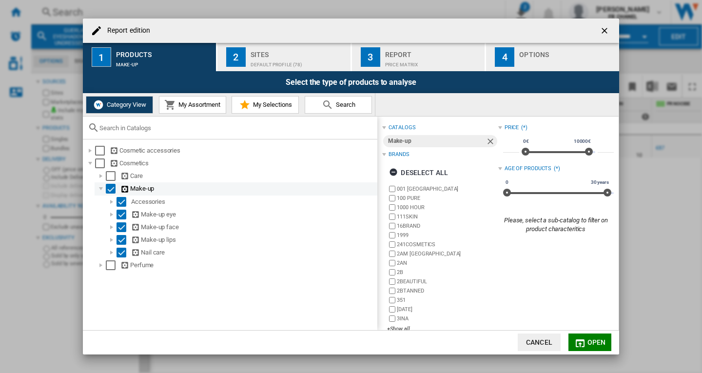
click at [107, 189] on div "Select" at bounding box center [111, 189] width 10 height 10
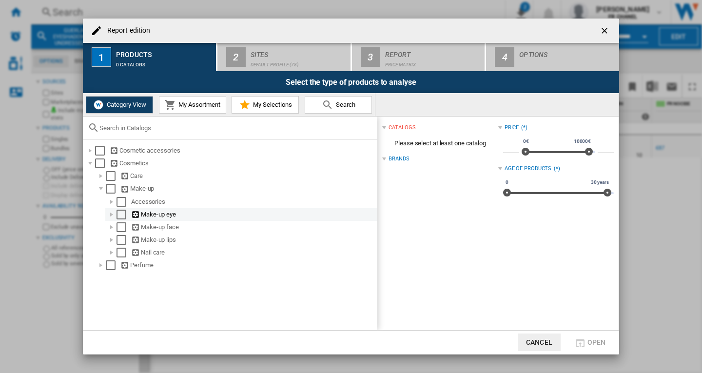
click at [114, 214] on div "Report edition ..." at bounding box center [112, 215] width 10 height 10
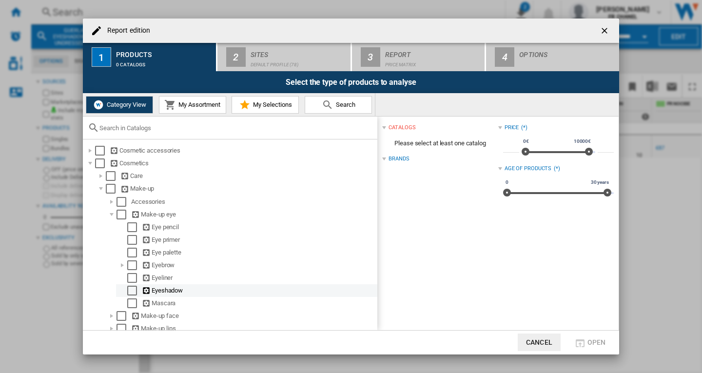
click at [138, 292] on md-checkbox "Select" at bounding box center [134, 291] width 15 height 10
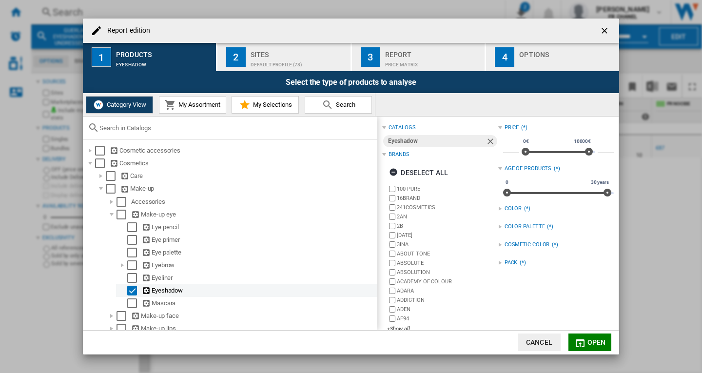
click at [131, 292] on div "Select" at bounding box center [132, 291] width 10 height 10
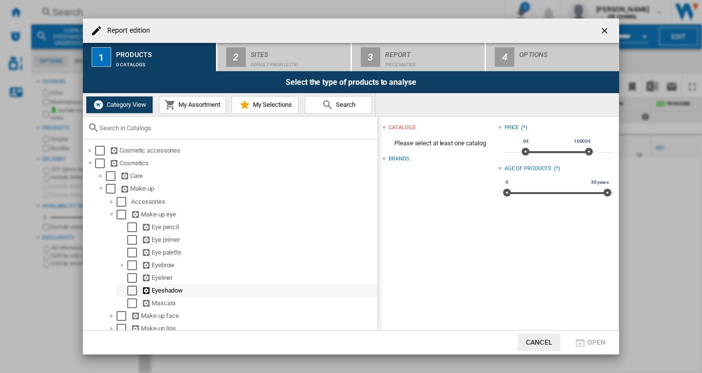
click at [133, 292] on div "Select" at bounding box center [132, 291] width 10 height 10
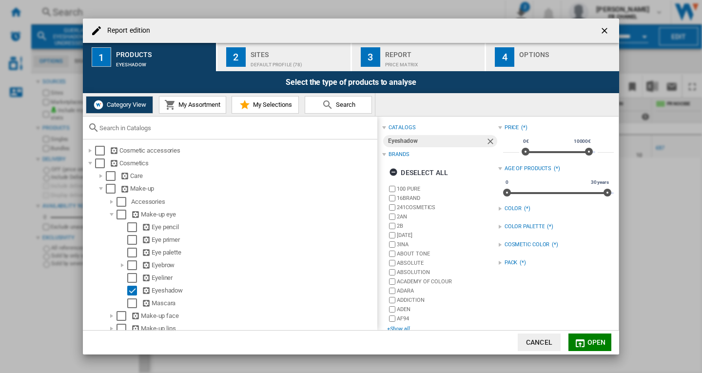
click at [398, 326] on div "+Show all" at bounding box center [442, 328] width 111 height 7
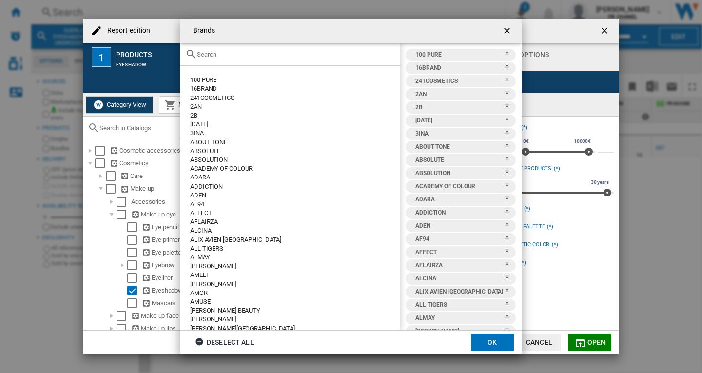
click at [509, 30] on ng-md-icon "getI18NText('BUTTONS.CLOSE_DIALOG')" at bounding box center [508, 32] width 12 height 12
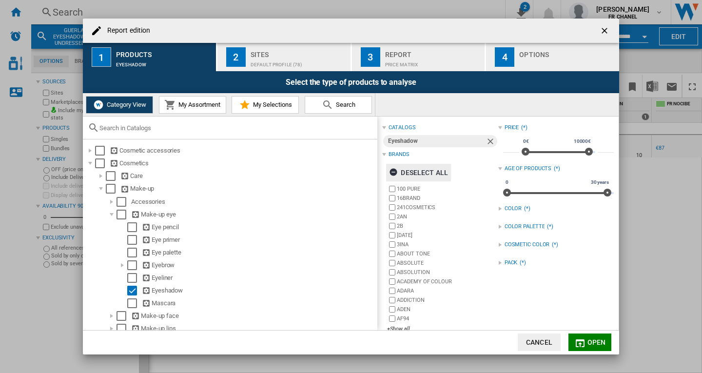
click at [421, 173] on div "Deselect all" at bounding box center [418, 173] width 59 height 18
click at [400, 325] on div "+Show all" at bounding box center [442, 328] width 111 height 7
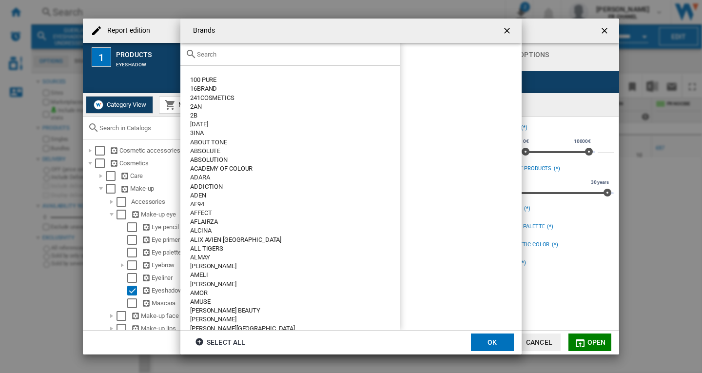
click at [214, 53] on input "Brands 100 ..." at bounding box center [296, 54] width 198 height 7
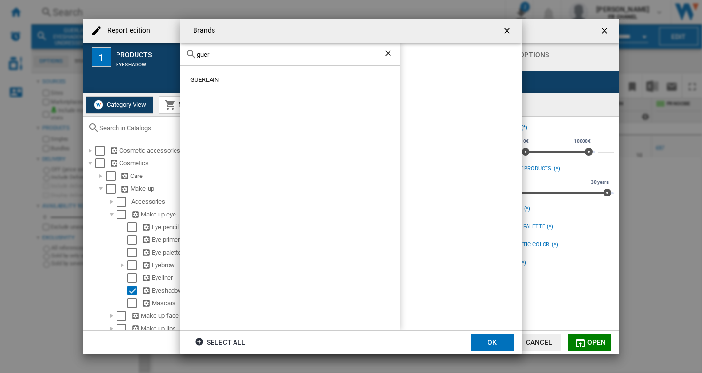
click at [391, 54] on ng-md-icon "Clear search" at bounding box center [389, 54] width 12 height 12
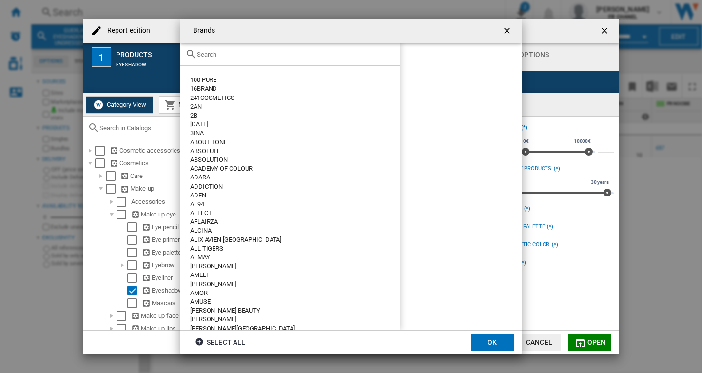
click at [503, 29] on ng-md-icon "getI18NText('BUTTONS.CLOSE_DIALOG')" at bounding box center [508, 32] width 12 height 12
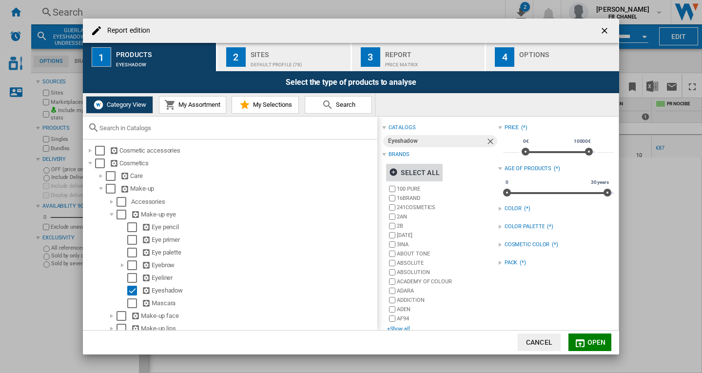
click at [403, 325] on div "+Show all" at bounding box center [442, 328] width 111 height 7
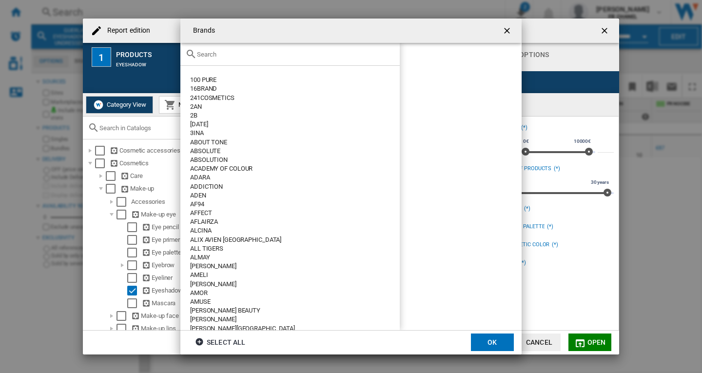
click at [219, 58] on input "Brands 100 ..." at bounding box center [296, 54] width 198 height 7
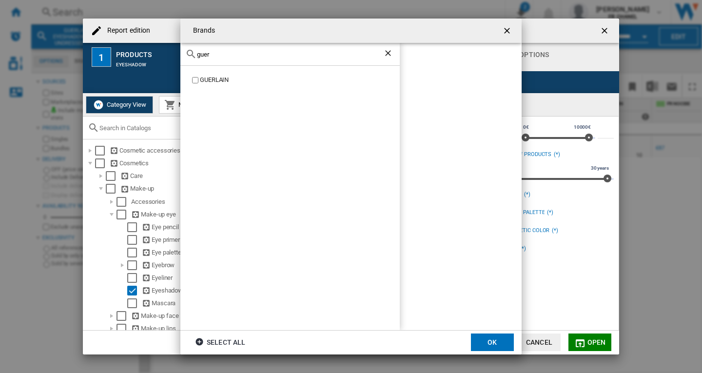
type input "guer"
click at [219, 80] on div "GUERLAIN" at bounding box center [300, 80] width 200 height 9
click at [494, 342] on button "OK" at bounding box center [492, 343] width 43 height 18
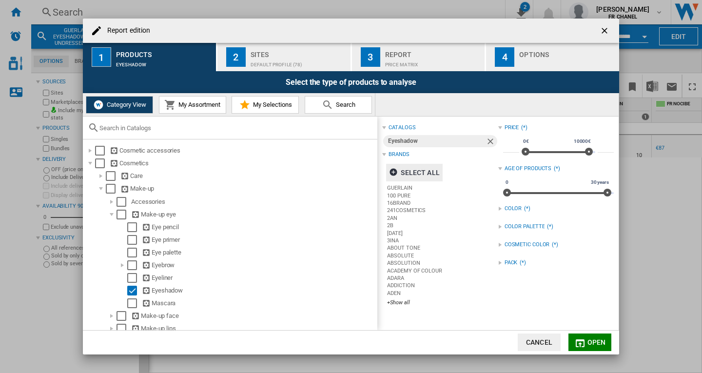
scroll to position [0, 0]
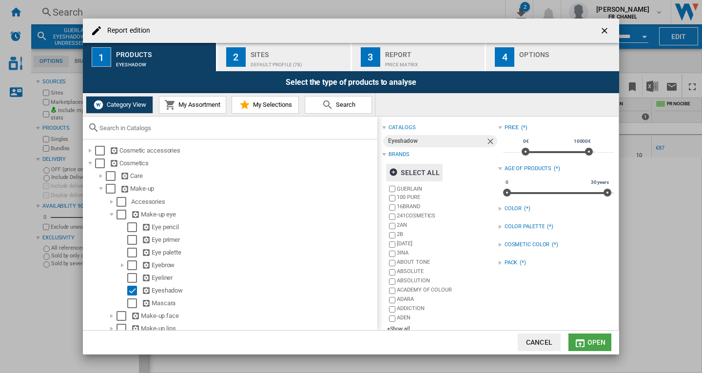
click at [595, 341] on span "Open" at bounding box center [597, 343] width 19 height 8
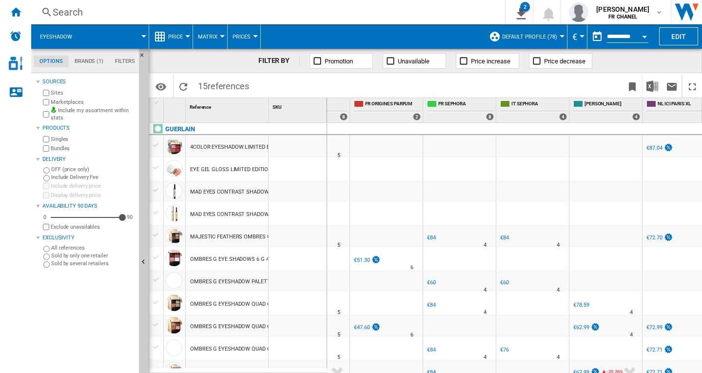
scroll to position [0, 888]
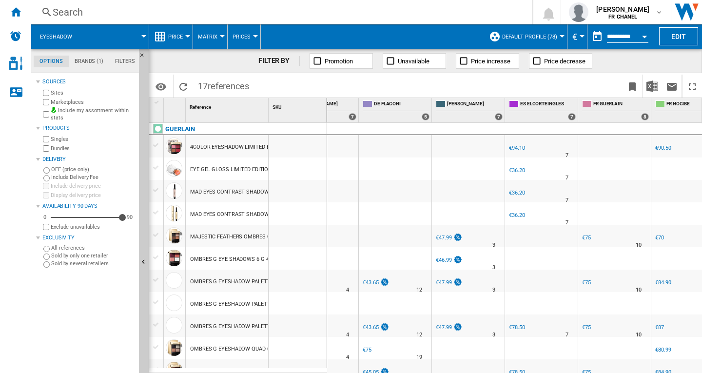
scroll to position [0, 482]
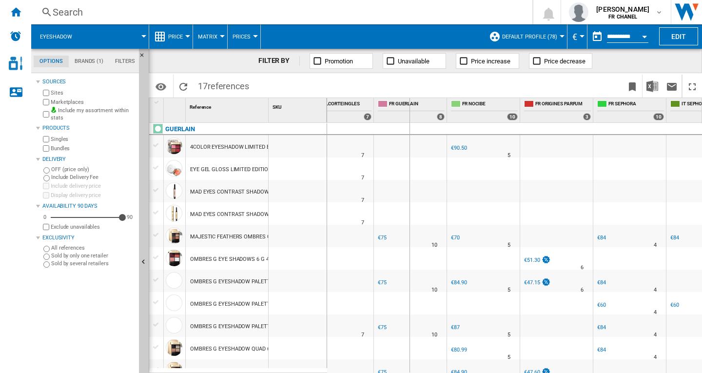
drag, startPoint x: 269, startPoint y: 110, endPoint x: 410, endPoint y: 118, distance: 141.2
click at [410, 118] on div "1 Reference 1 SKU 1 GUERLAIN 4COLOR EYESHADOW LIMITED EDITION 888 LOOK AT ME! E…" at bounding box center [425, 235] width 553 height 275
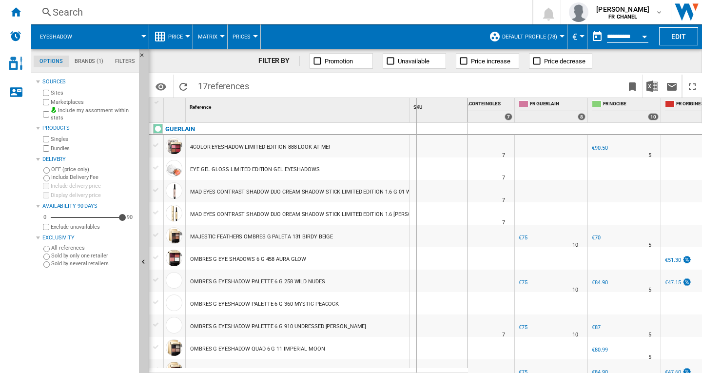
drag, startPoint x: 410, startPoint y: 110, endPoint x: 417, endPoint y: 111, distance: 7.3
click at [417, 111] on div "SKU 1" at bounding box center [439, 110] width 59 height 24
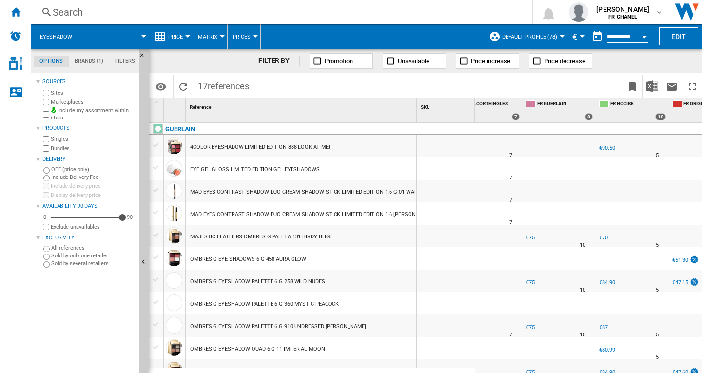
click at [78, 13] on div "Search" at bounding box center [280, 12] width 455 height 14
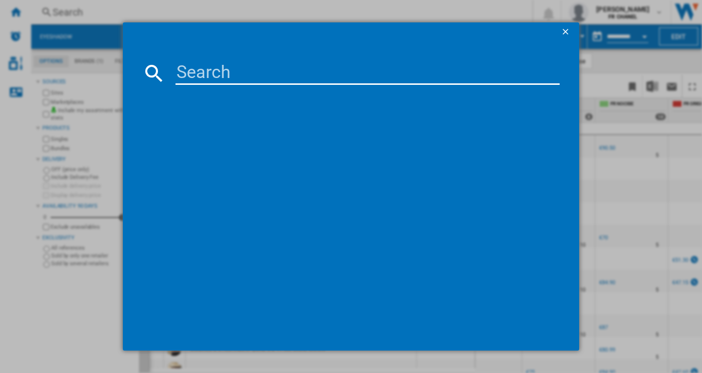
click at [228, 83] on input at bounding box center [368, 72] width 384 height 23
paste input "GUERLAIN LA PETITE ROBE NOIRE EAU DE TOILETTE 100 ML"
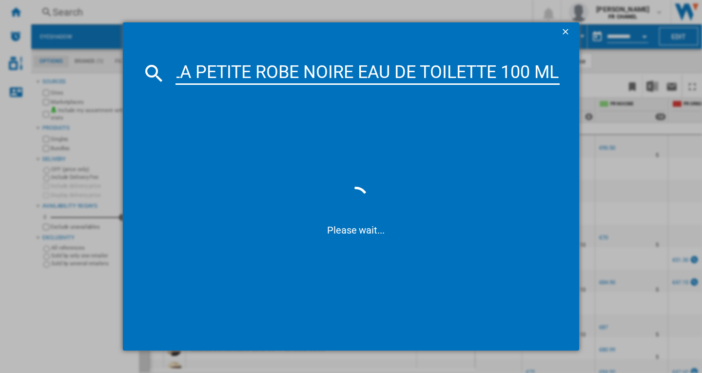
scroll to position [0, 97]
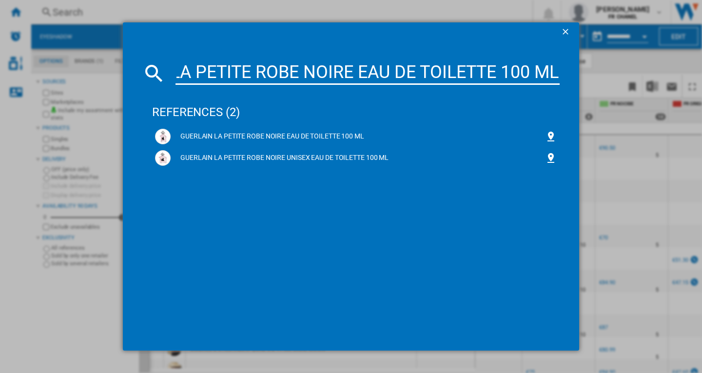
click at [377, 69] on input "GUERLAIN LA PETITE ROBE NOIRE EAU DE TOILETTE 100 ML" at bounding box center [368, 72] width 384 height 23
type input "GUERLAIN LA PETITE ROBE NOIRE EAU DE TOILETTE 100 ML"
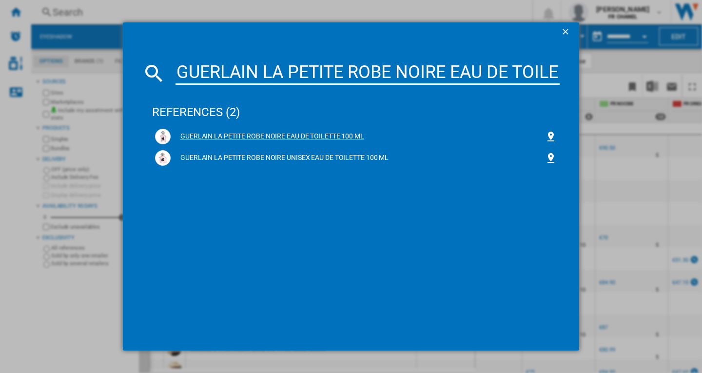
click at [313, 136] on div "GUERLAIN LA PETITE ROBE NOIRE EAU DE TOILETTE 100 ML" at bounding box center [358, 137] width 375 height 10
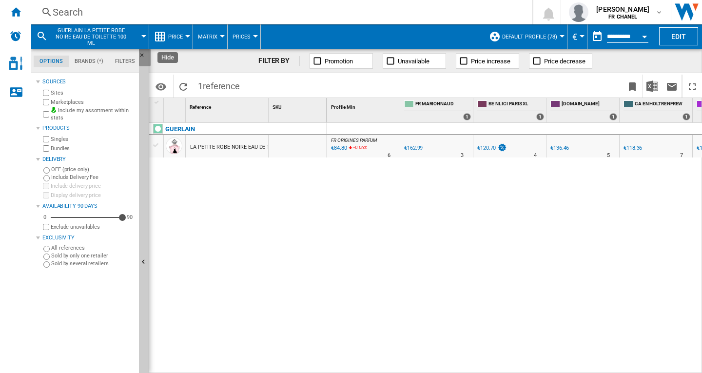
click at [140, 54] on ng-md-icon "Hide" at bounding box center [145, 58] width 12 height 12
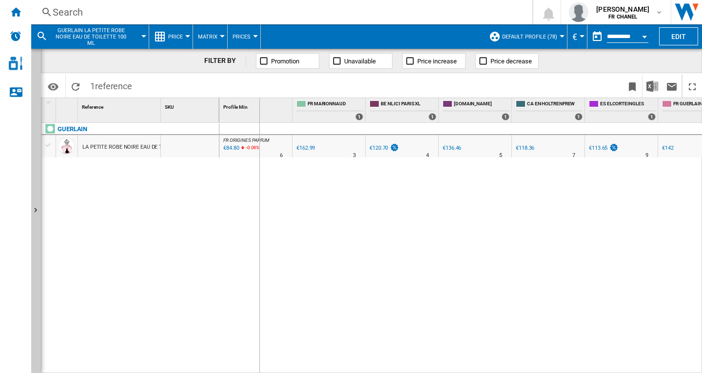
drag, startPoint x: 160, startPoint y: 110, endPoint x: 260, endPoint y: 145, distance: 106.0
click at [259, 113] on div "1 Reference 1 SKU 1 GUERLAIN LA PETITE ROBE NOIRE EAU DE TOILETTE 100 ML Profil…" at bounding box center [371, 235] width 660 height 275
